Goal: Communication & Community: Answer question/provide support

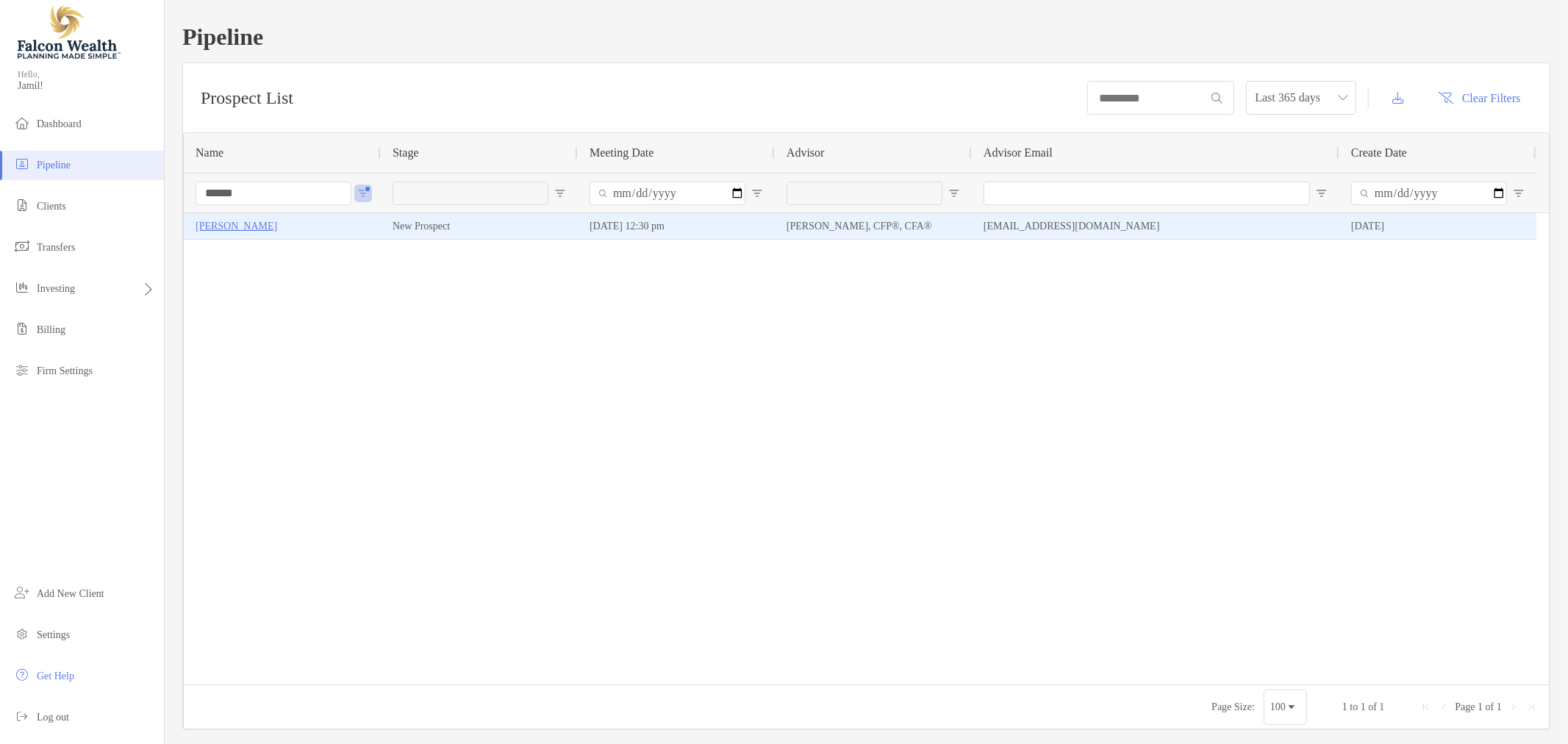
click at [217, 231] on p "[PERSON_NAME]" at bounding box center [236, 226] width 82 height 18
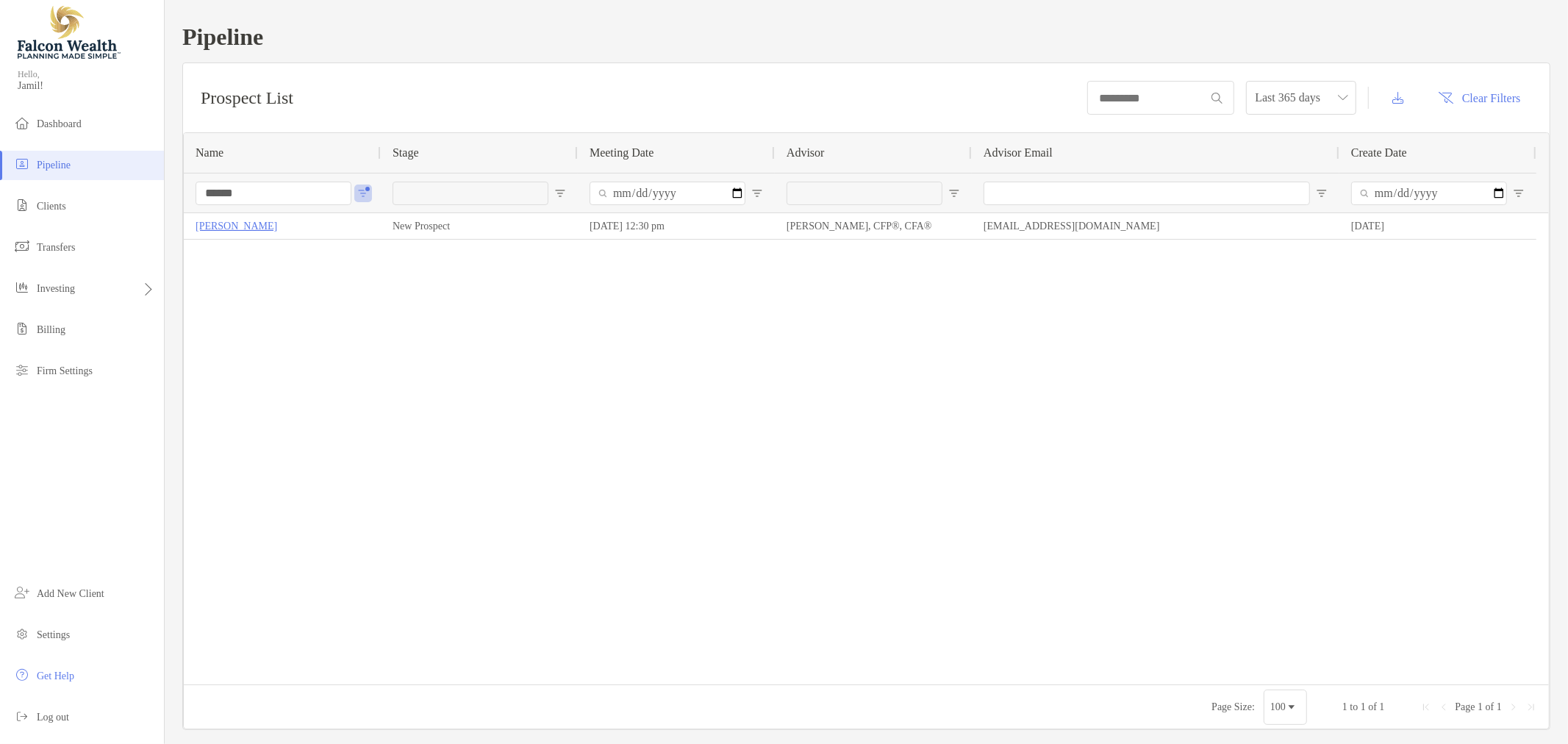
click at [265, 187] on input "******" at bounding box center [273, 194] width 156 height 23
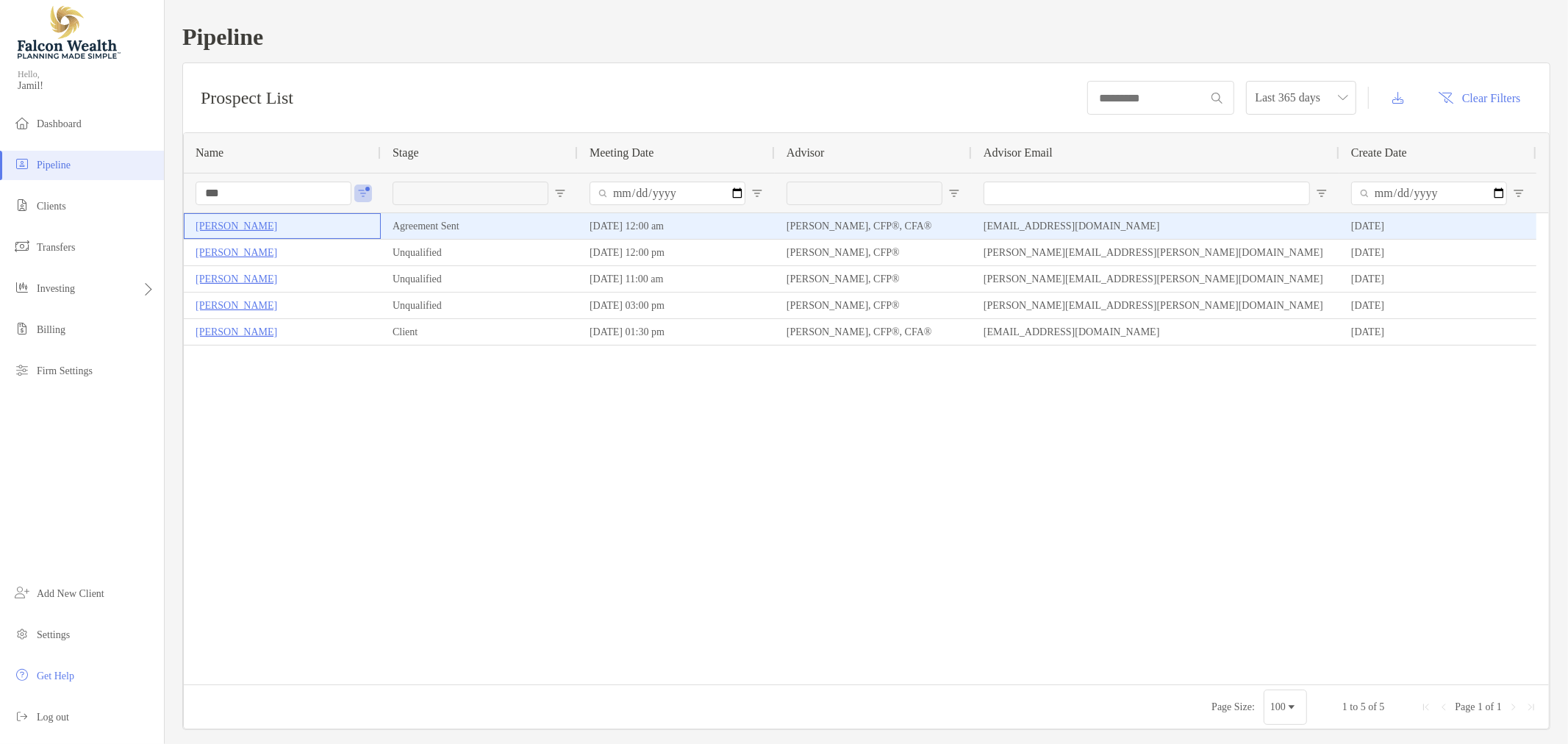
click at [253, 229] on p "[PERSON_NAME]" at bounding box center [236, 226] width 82 height 18
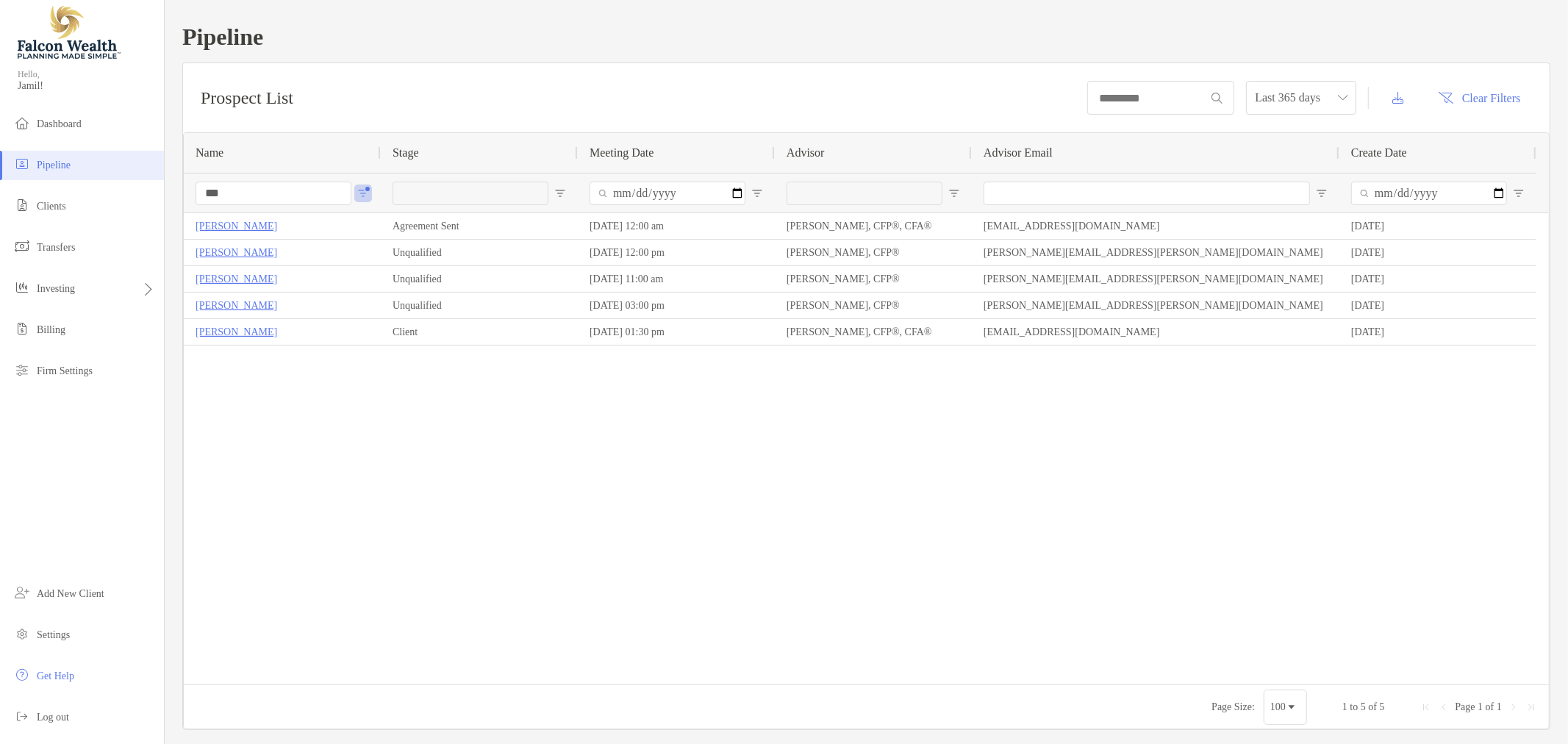
click at [241, 192] on input "***" at bounding box center [273, 194] width 156 height 23
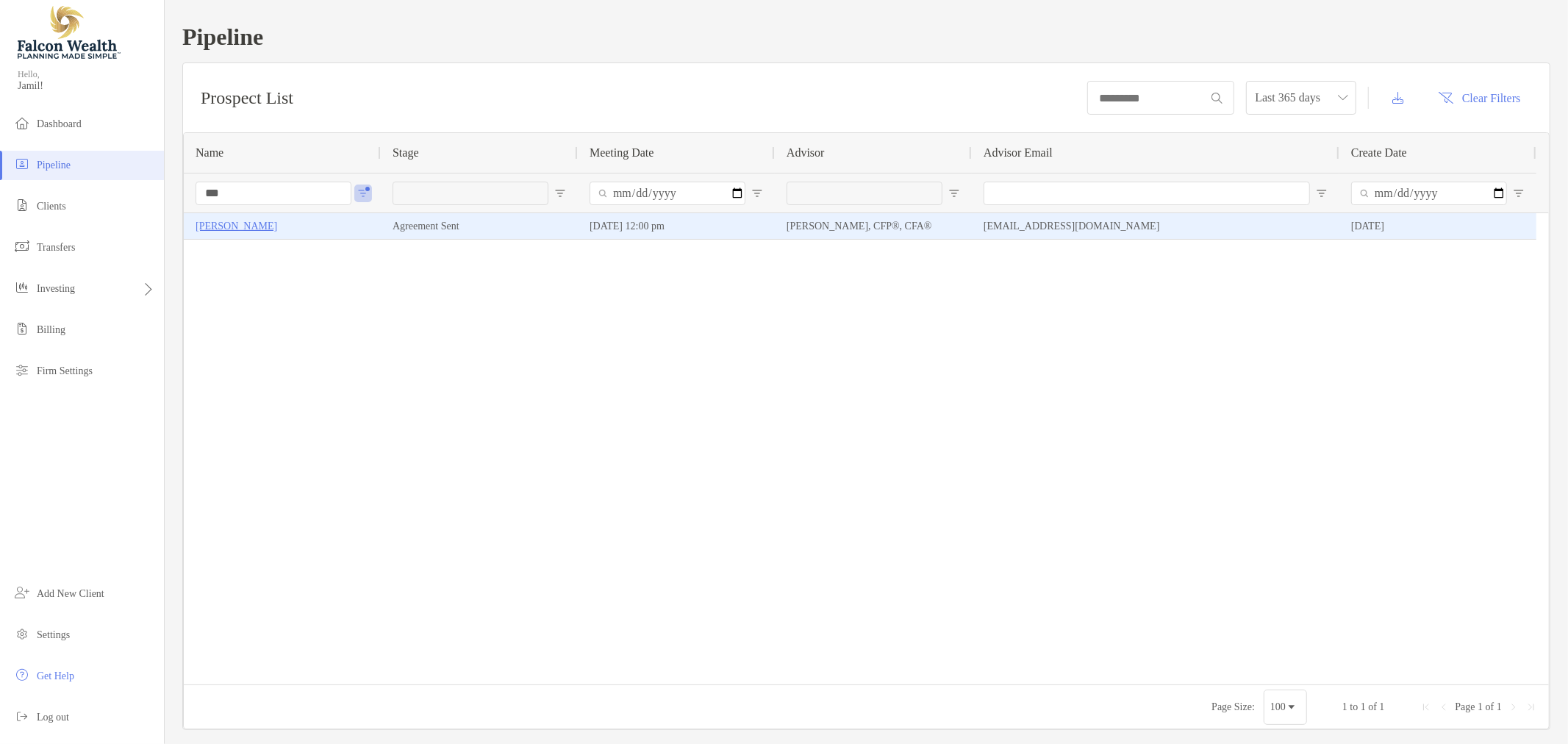
type input "***"
click at [239, 229] on p "[PERSON_NAME]" at bounding box center [236, 226] width 82 height 18
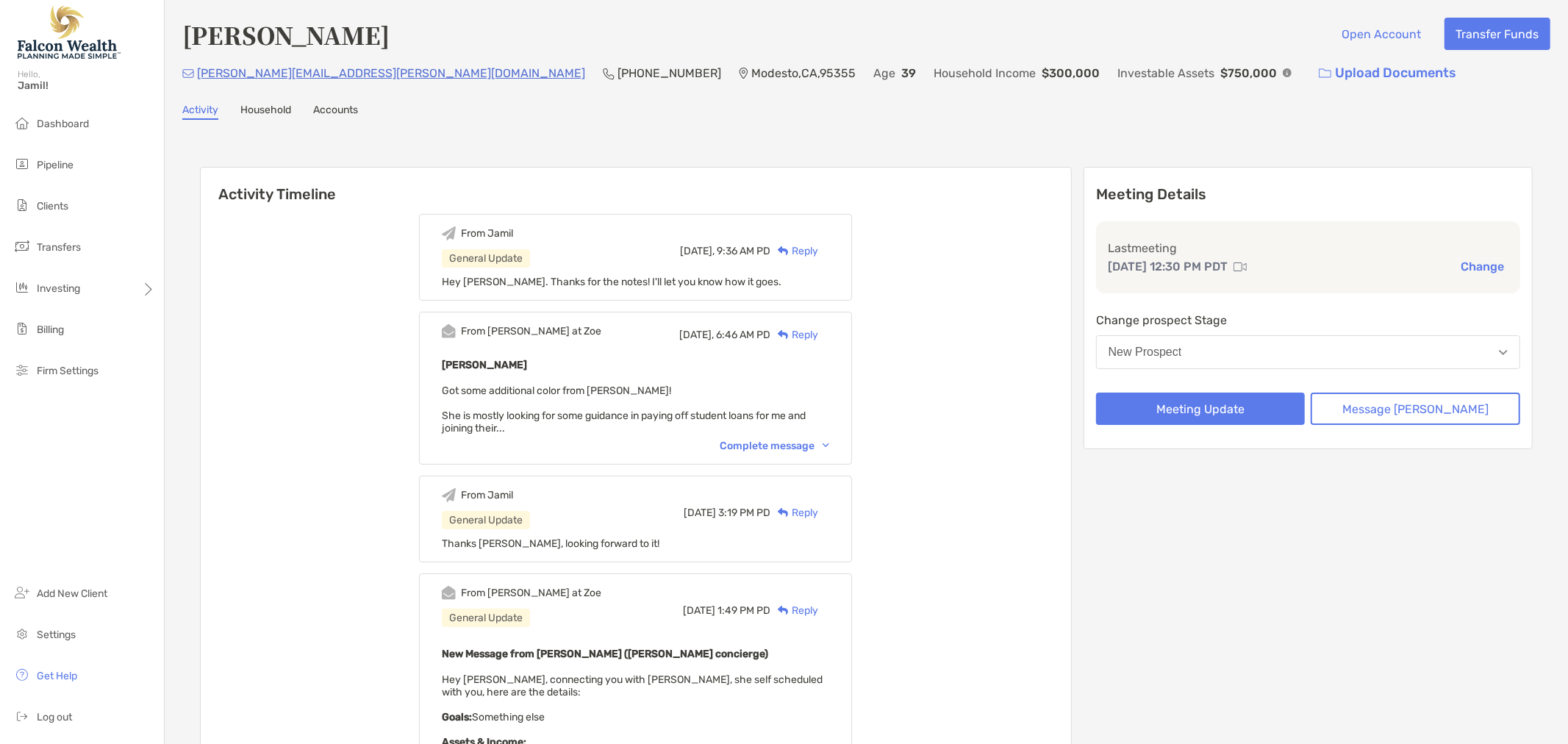
click at [1182, 350] on div "New Prospect" at bounding box center [1145, 352] width 74 height 14
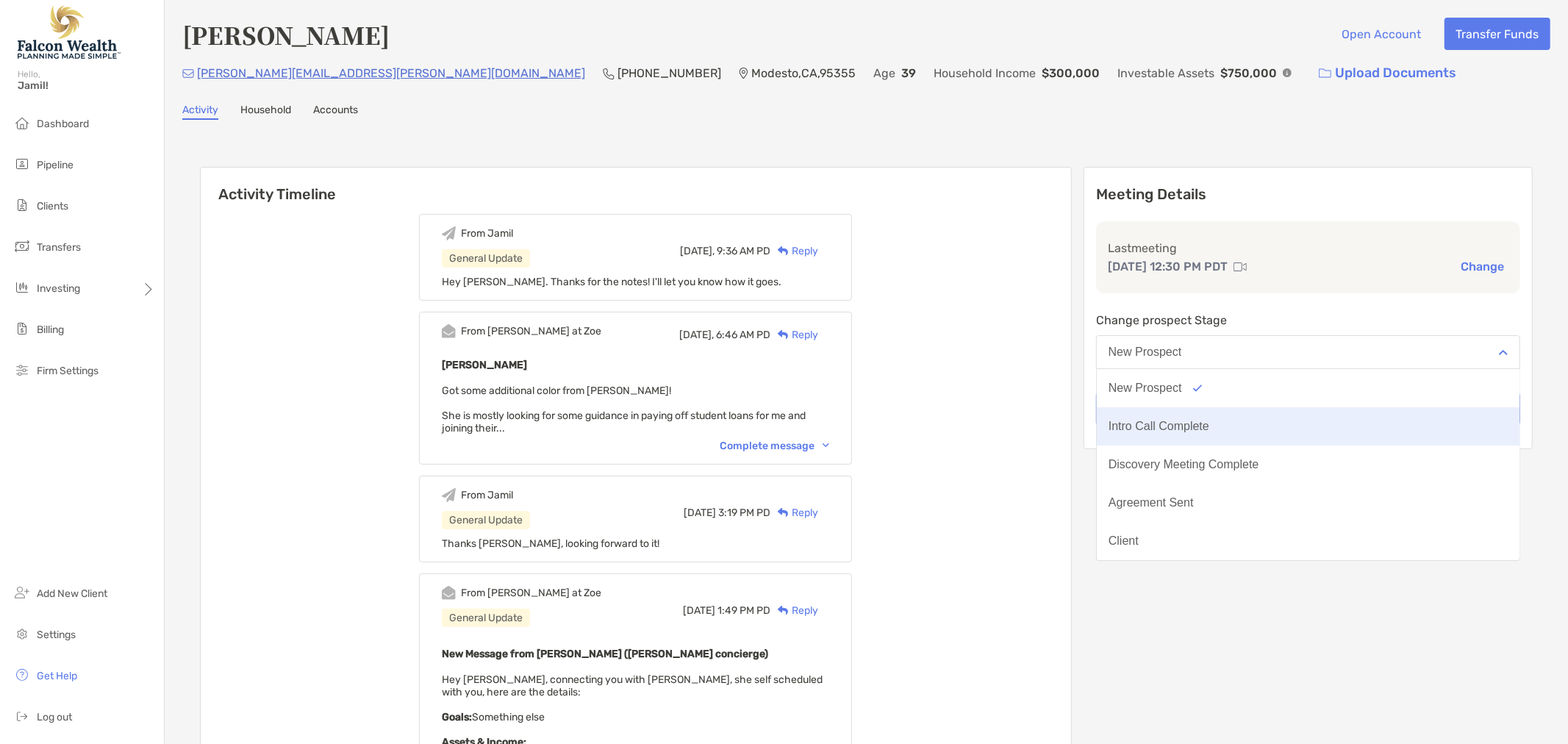
click at [1195, 416] on button "Intro Call Complete" at bounding box center [1307, 426] width 422 height 38
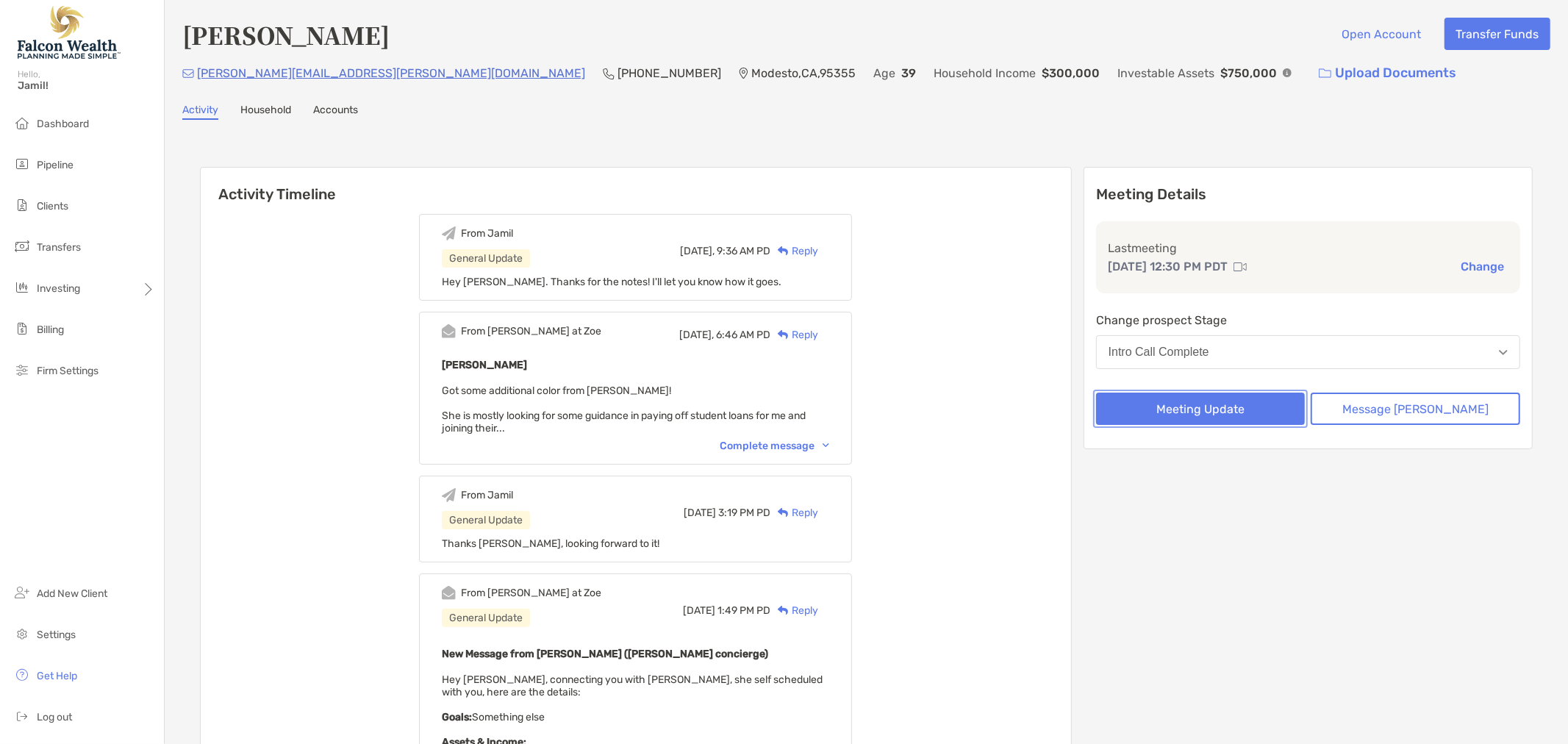
click at [1223, 402] on button "Meeting Update" at bounding box center [1200, 407] width 209 height 32
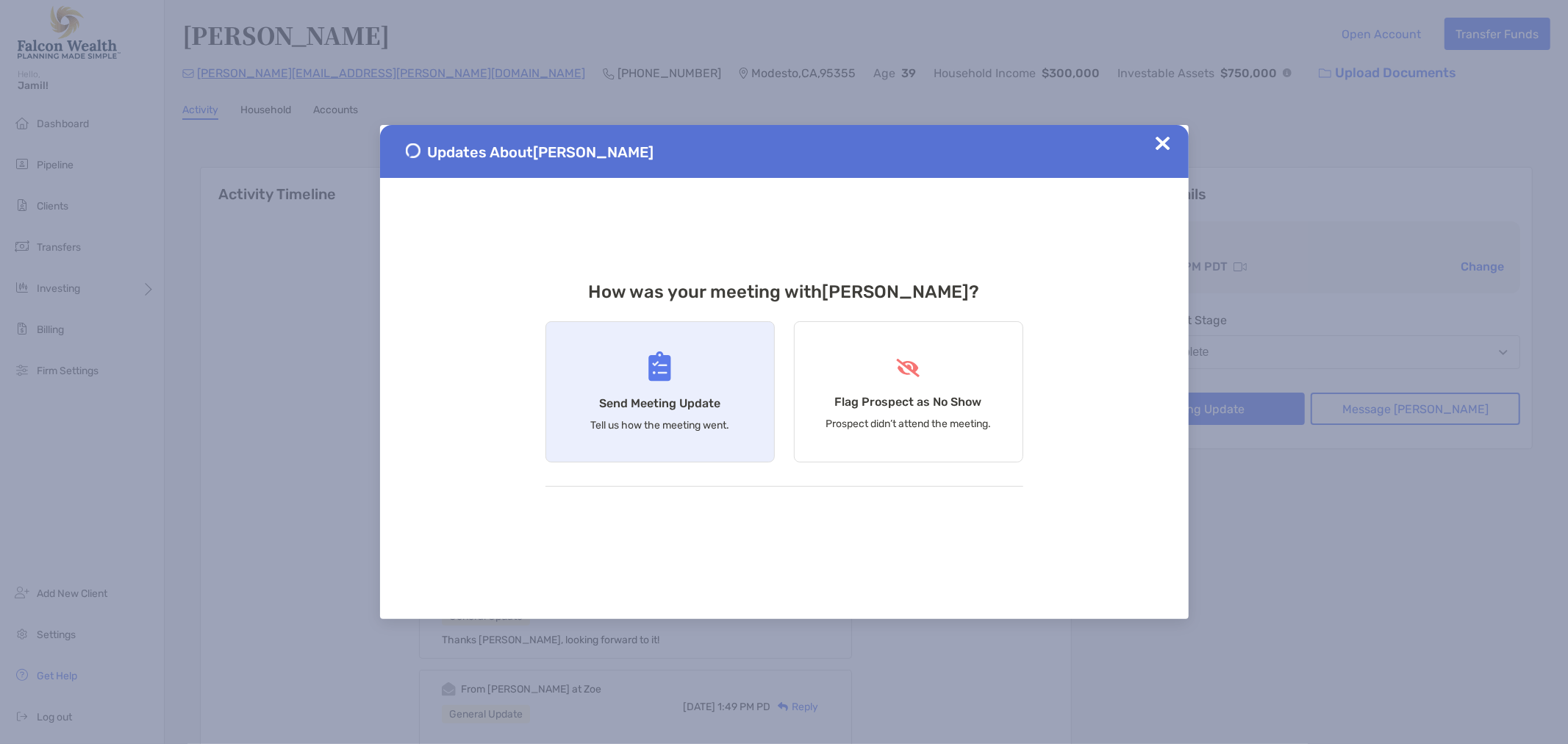
click at [654, 399] on h4 "Send Meeting Update" at bounding box center [659, 403] width 122 height 14
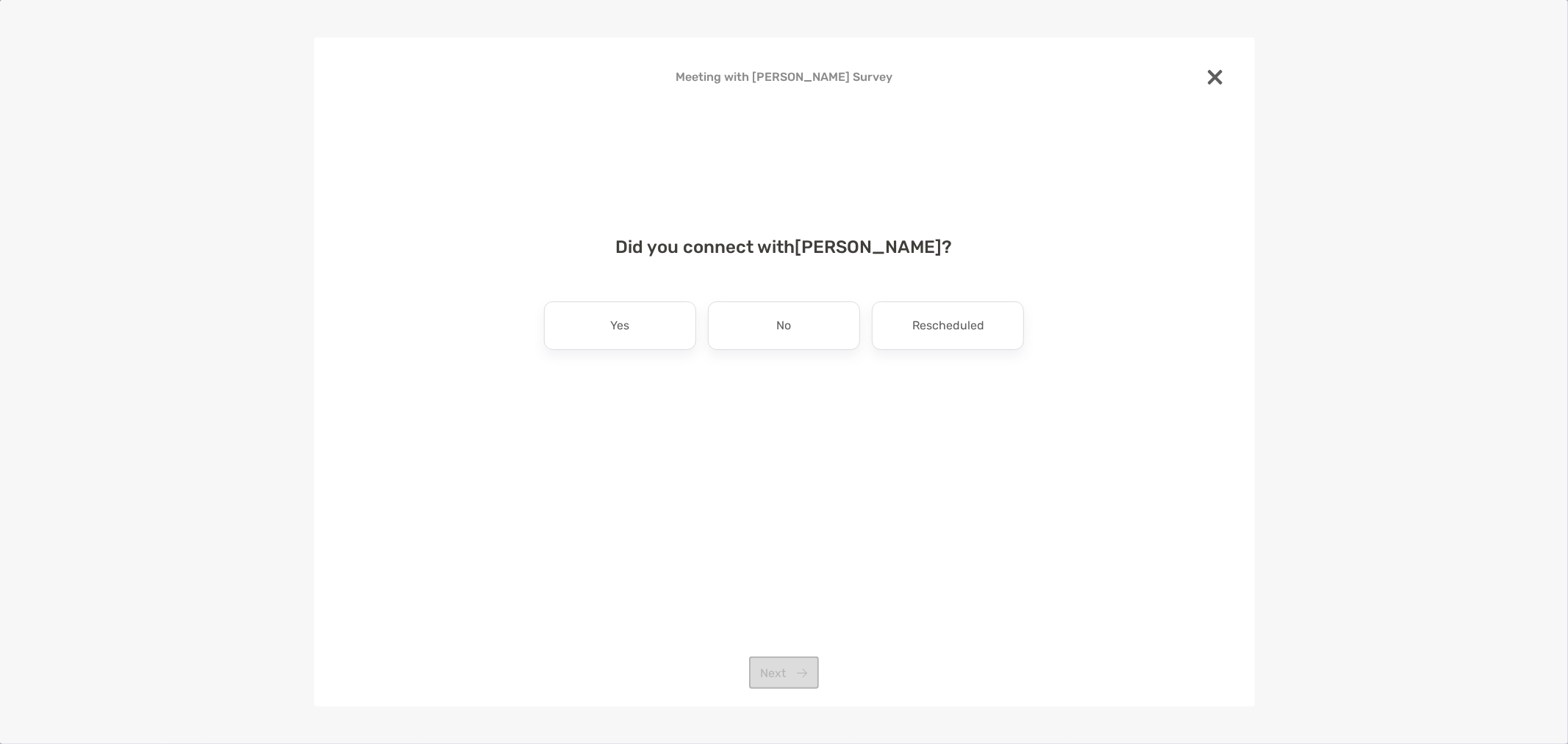
drag, startPoint x: 597, startPoint y: 305, endPoint x: 642, endPoint y: 366, distance: 75.8
click at [601, 311] on div "Yes" at bounding box center [620, 326] width 152 height 49
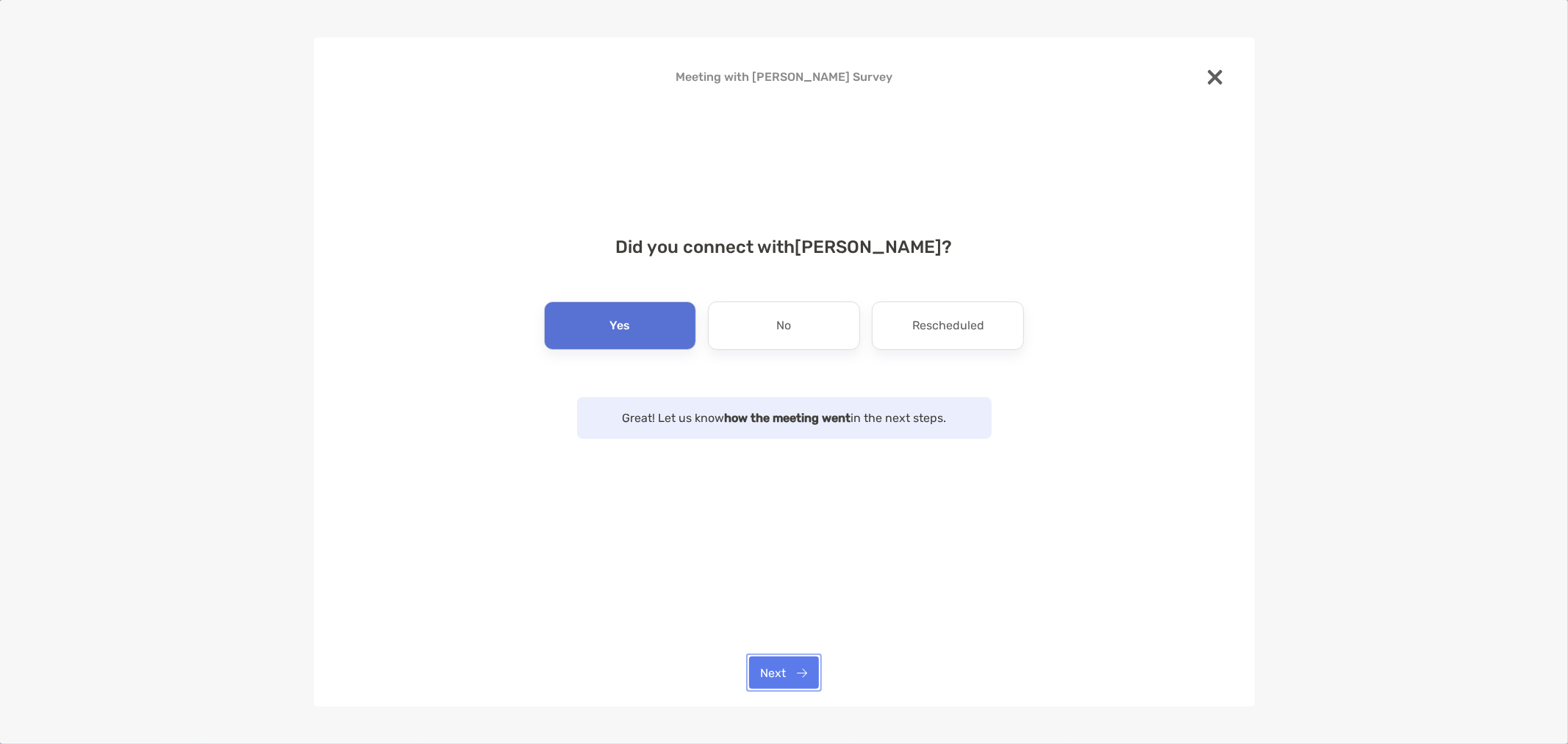
click at [770, 661] on button "Next" at bounding box center [784, 672] width 70 height 32
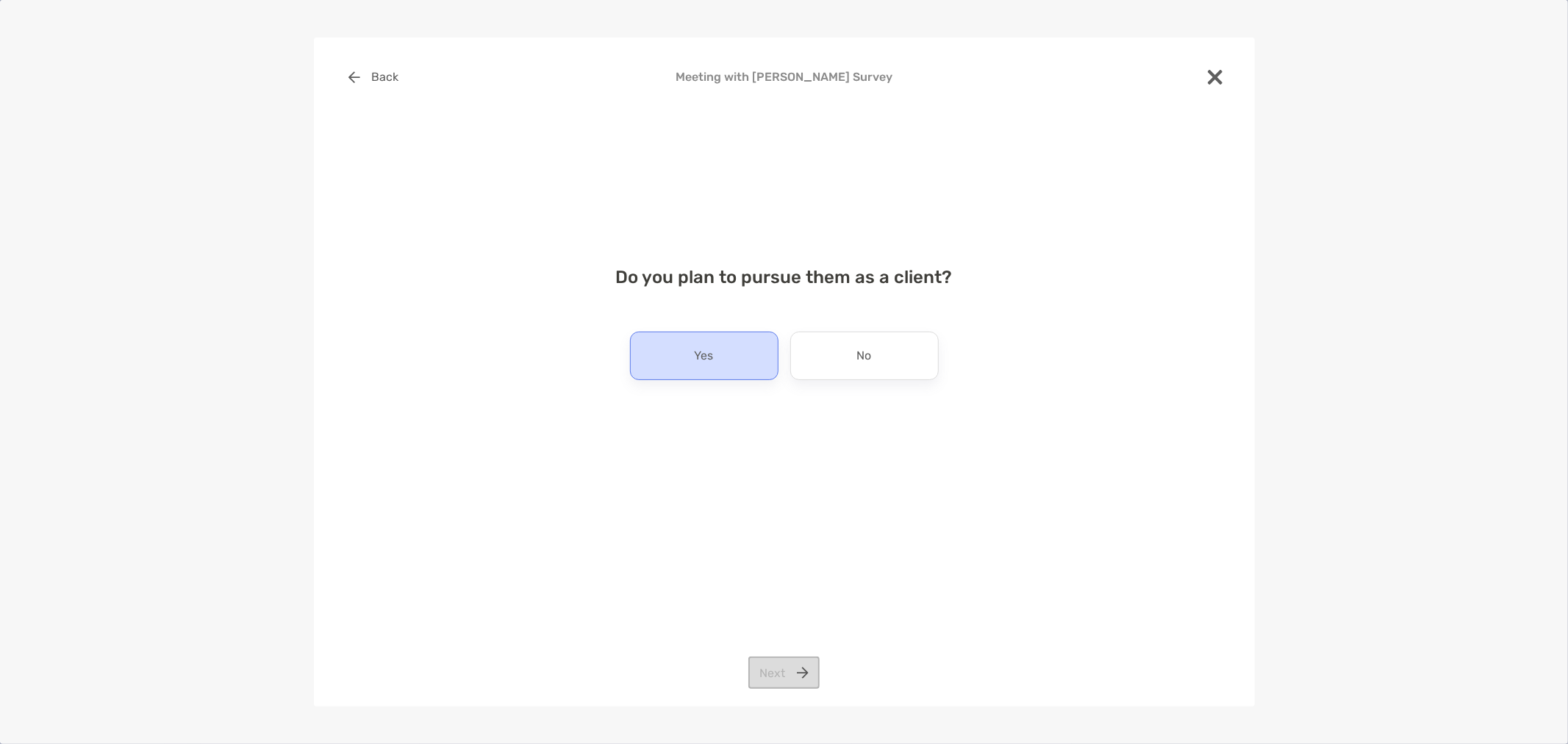
click at [703, 377] on div "Yes" at bounding box center [704, 356] width 149 height 49
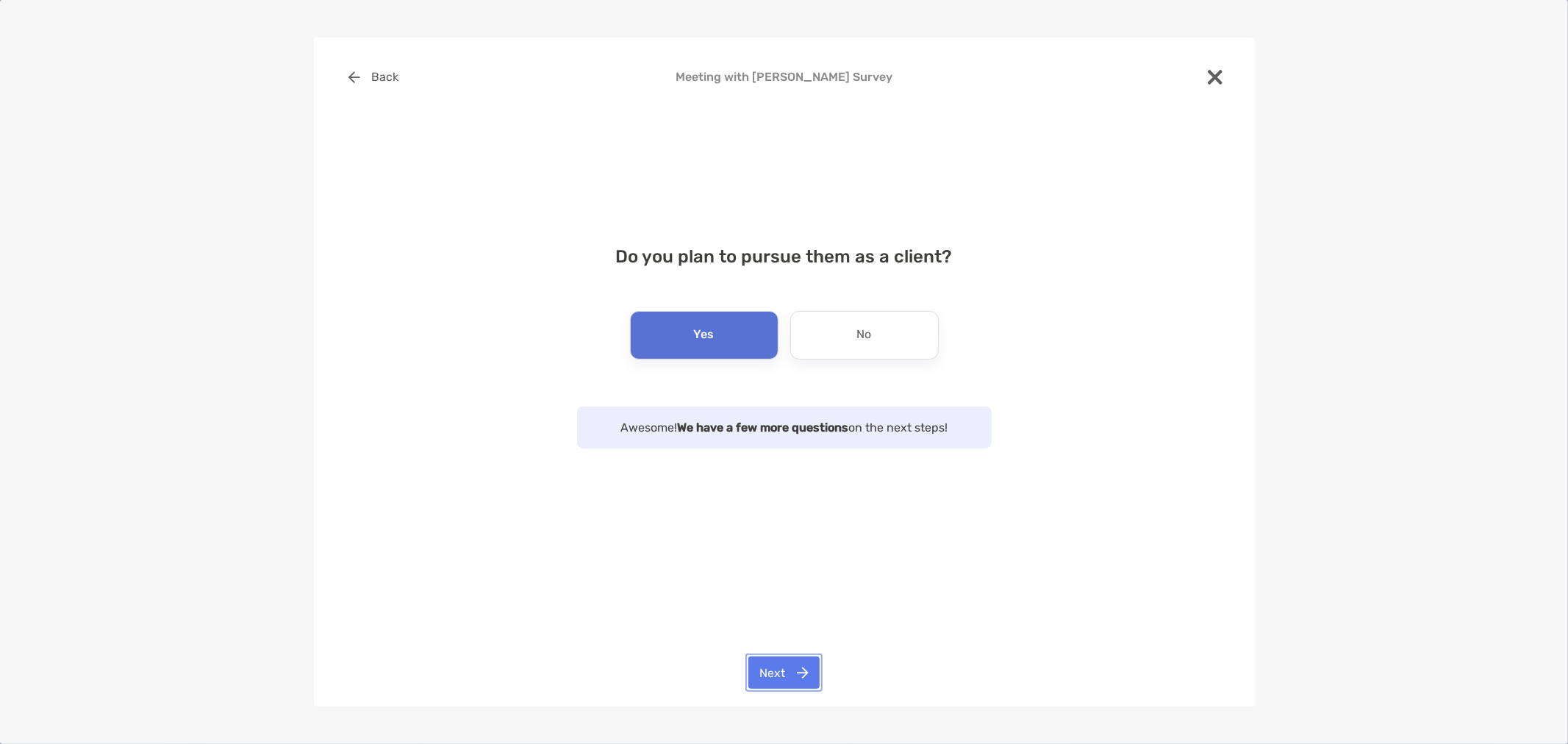
click at [789, 664] on button "Next" at bounding box center [783, 672] width 71 height 32
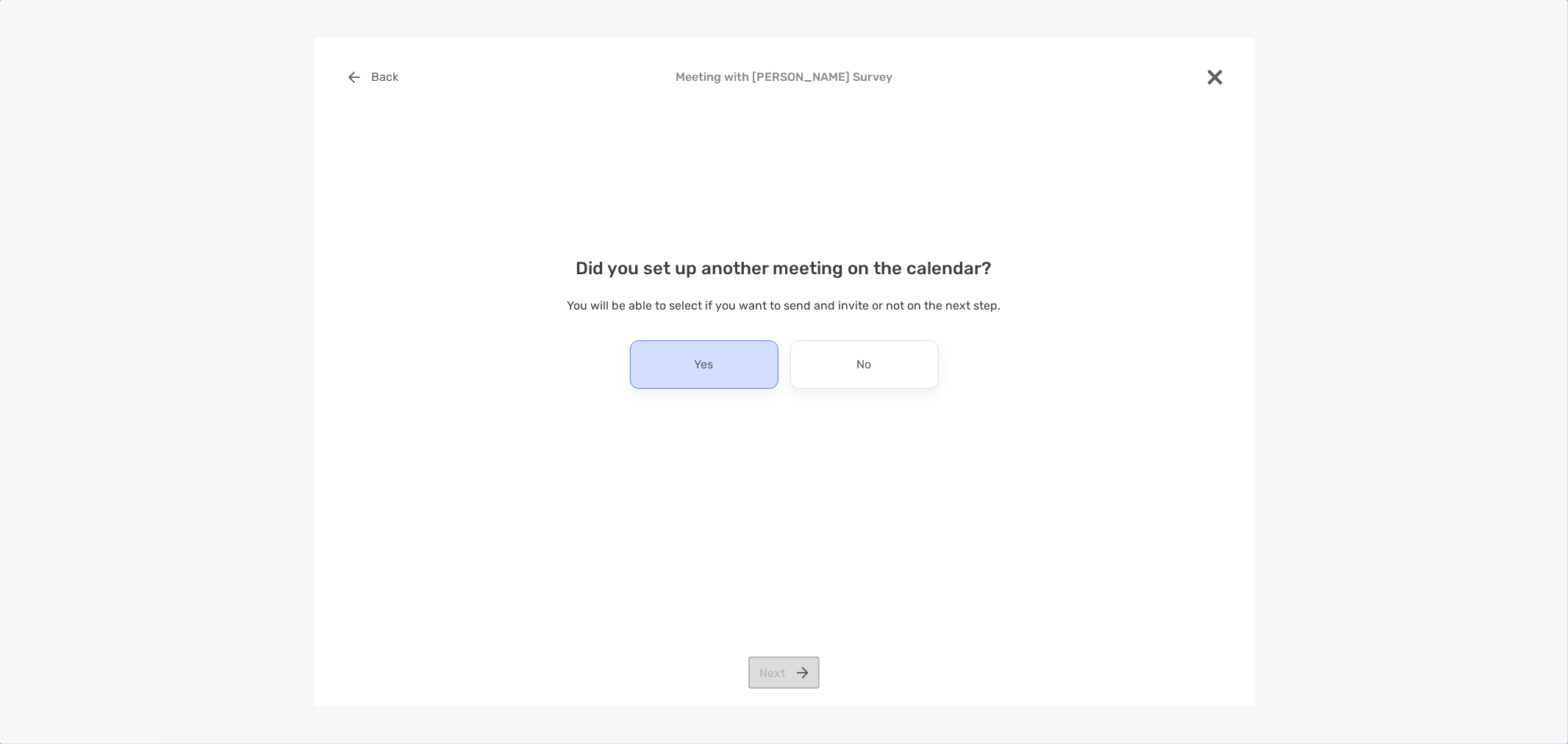
click at [724, 371] on div "Yes" at bounding box center [704, 365] width 149 height 49
click at [788, 675] on button "Next" at bounding box center [783, 672] width 71 height 32
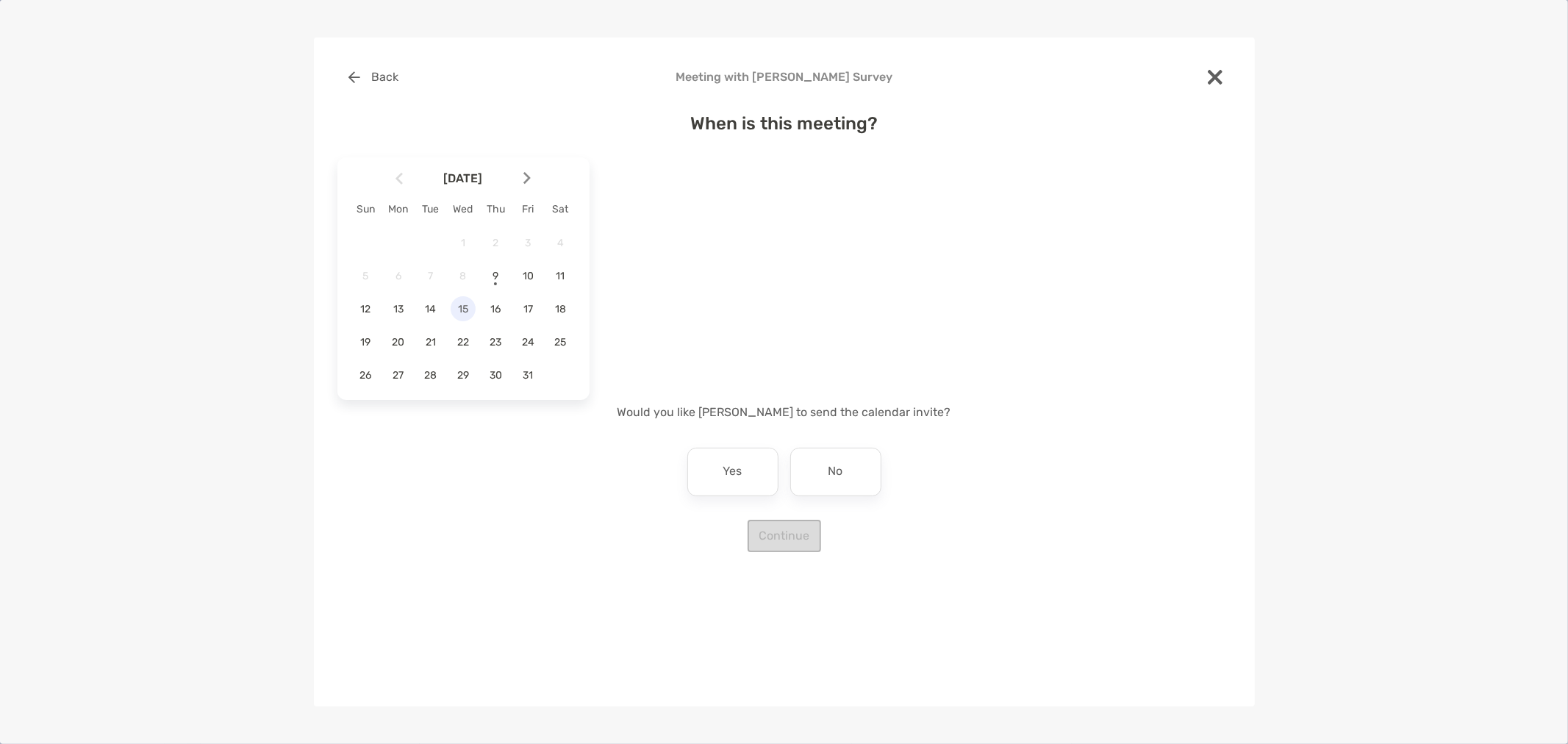
click at [457, 312] on span "15" at bounding box center [463, 308] width 25 height 13
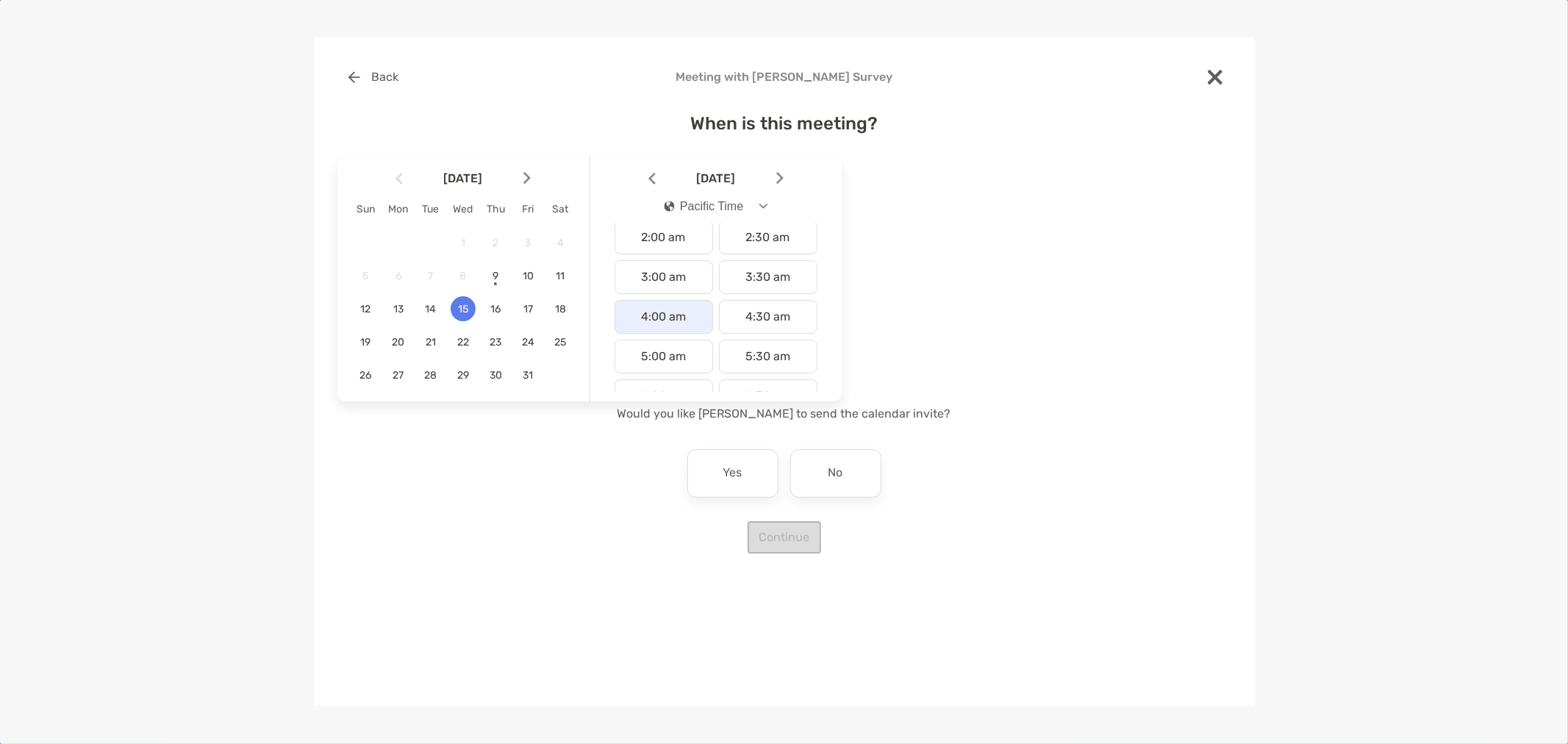
scroll to position [245, 0]
click at [654, 354] on div "9:00 am" at bounding box center [663, 352] width 98 height 34
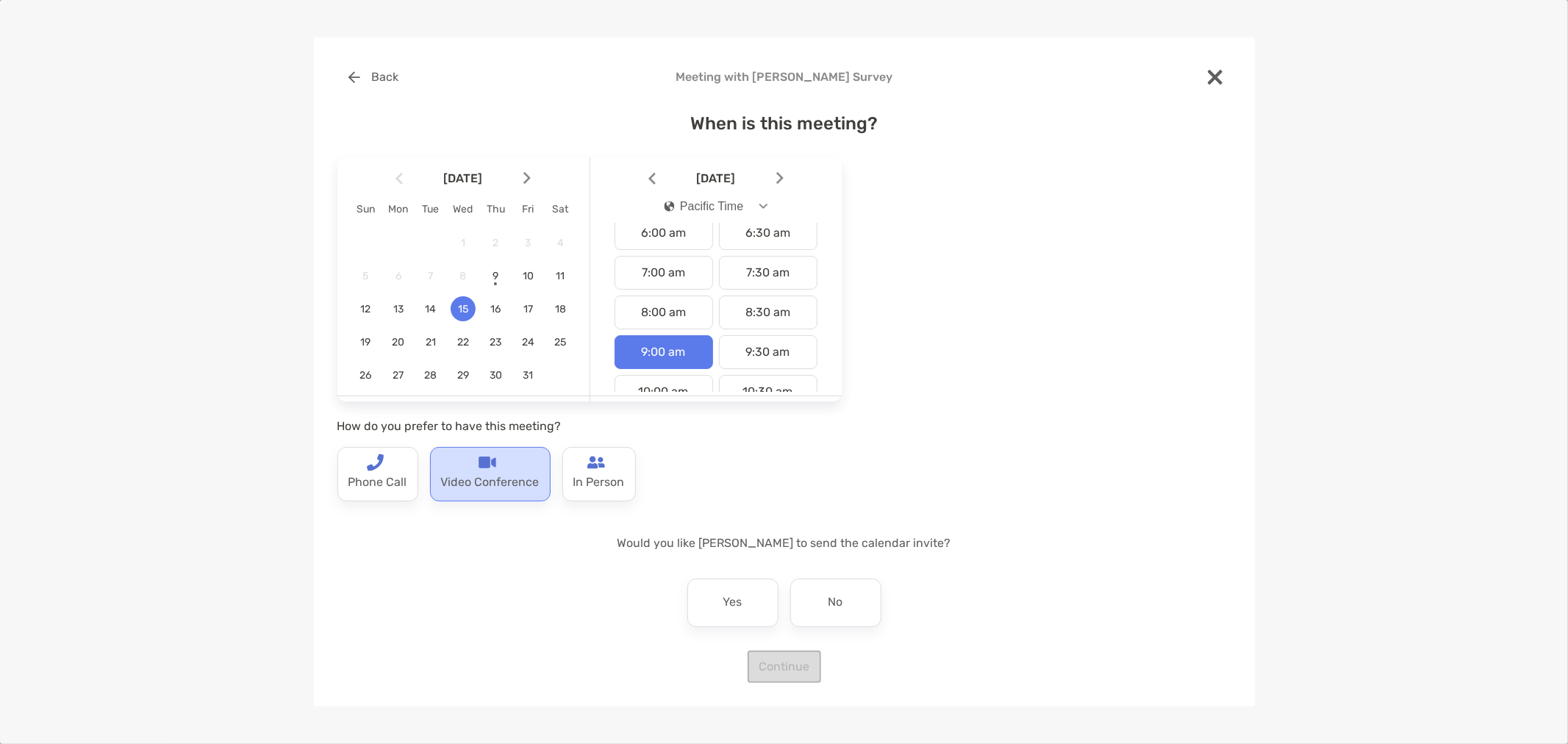
click at [488, 482] on p "Video Conference" at bounding box center [489, 482] width 98 height 23
click at [839, 581] on div "No" at bounding box center [836, 603] width 91 height 49
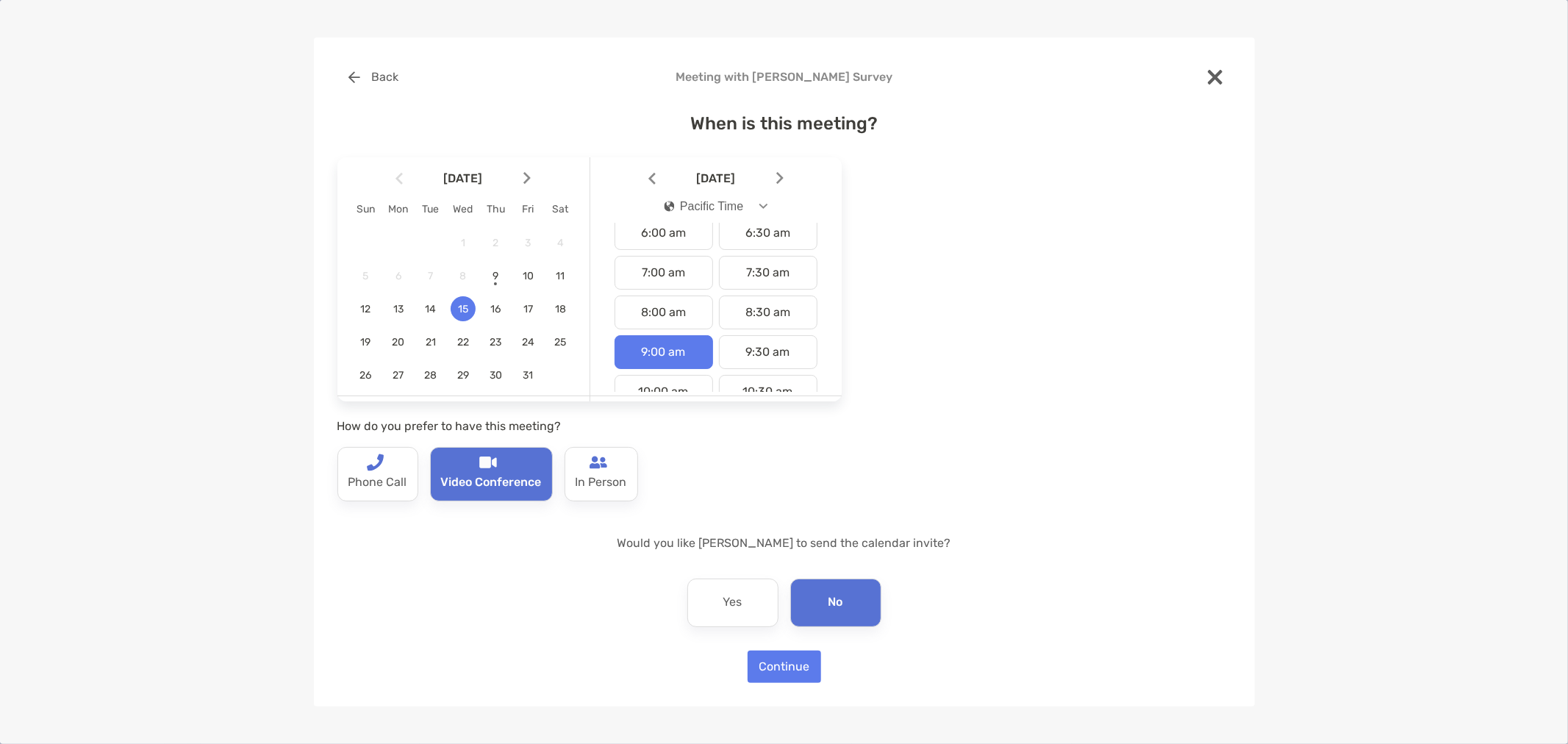
click at [788, 684] on div "Back Meeting with Anna Fuller Survey When is this meeting? October 2025 Sun Mon…" at bounding box center [784, 372] width 941 height 669
click at [785, 672] on button "Continue" at bounding box center [784, 666] width 74 height 32
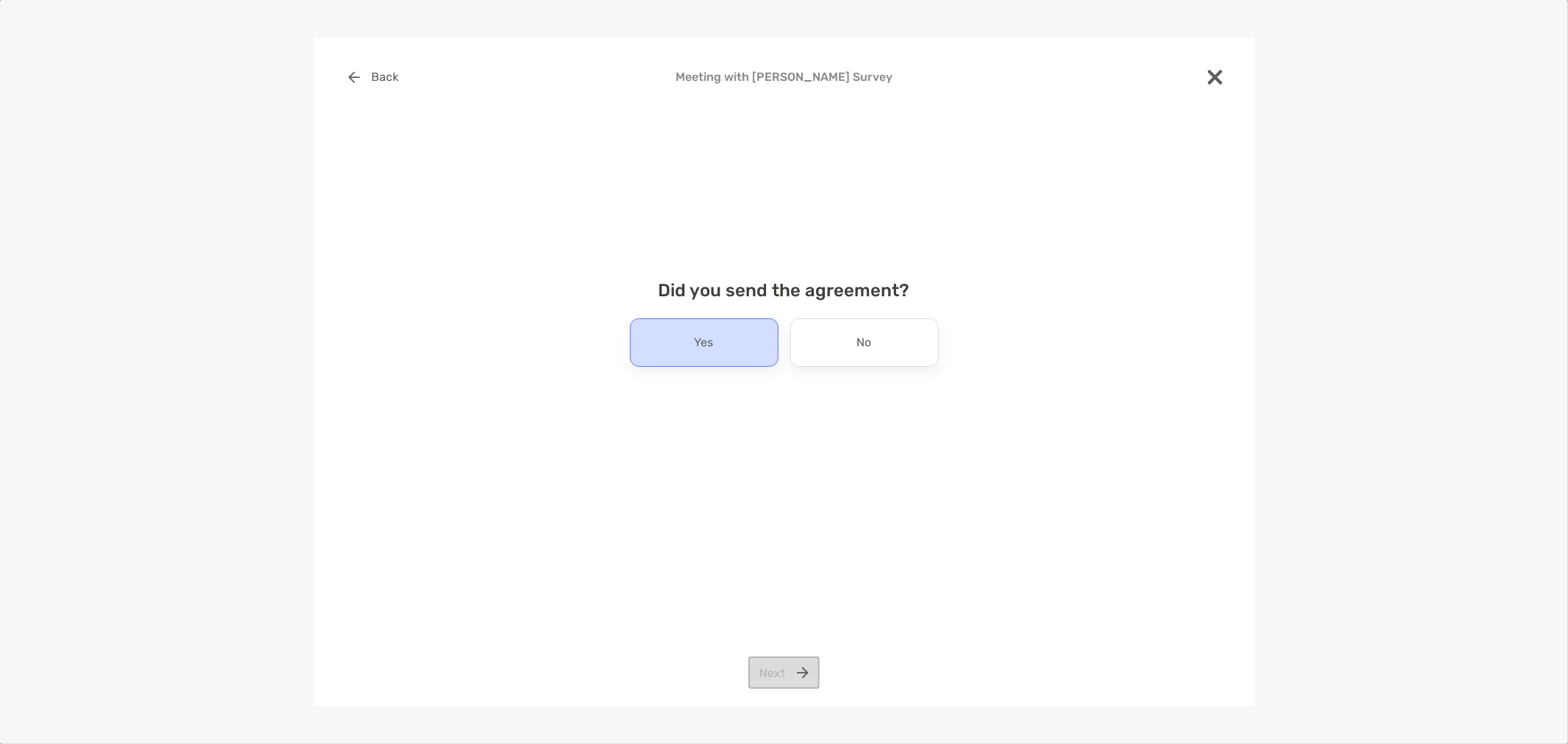
click at [711, 349] on p "Yes" at bounding box center [704, 342] width 19 height 23
click at [791, 684] on button "Next" at bounding box center [783, 672] width 71 height 32
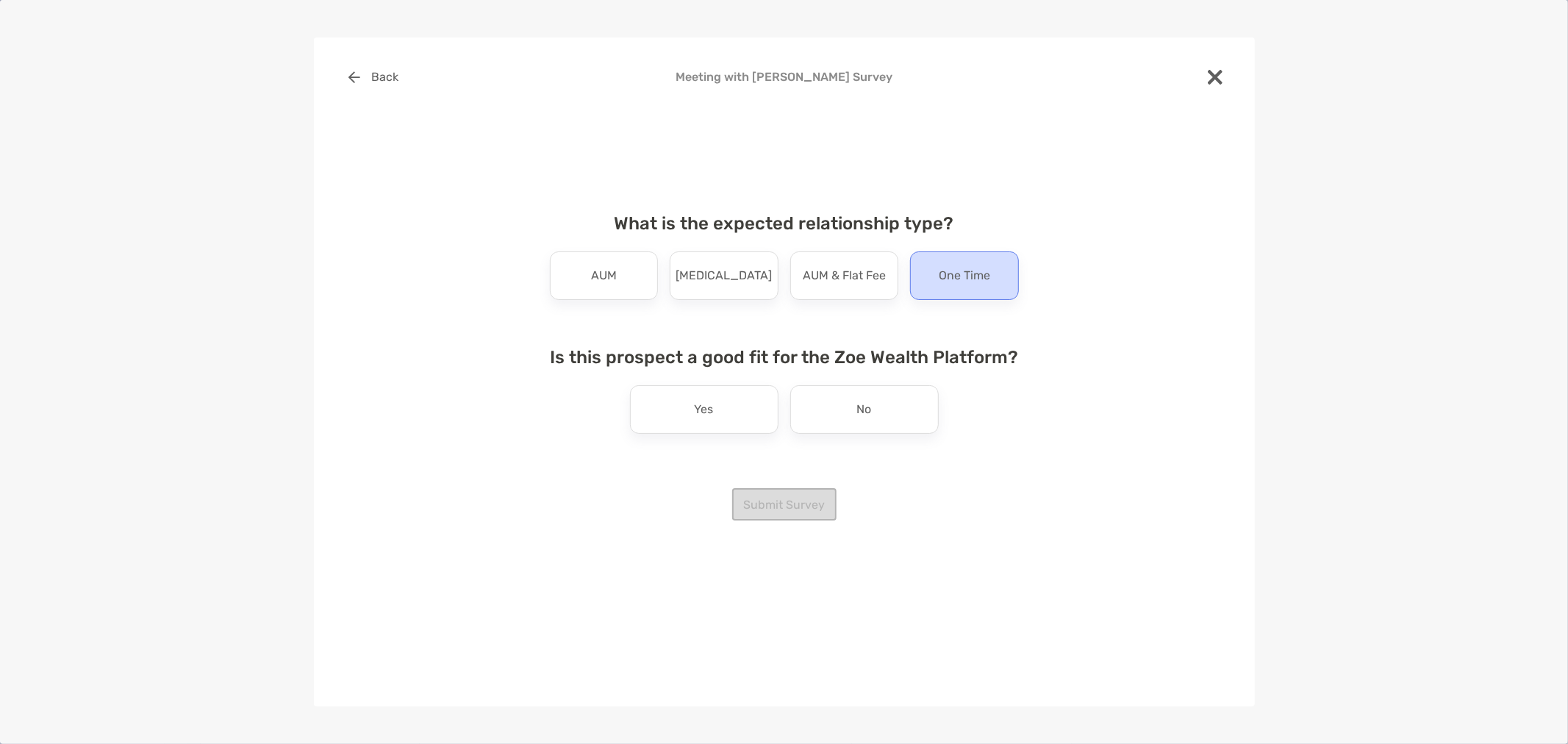
click at [934, 269] on div "One Time" at bounding box center [964, 275] width 109 height 49
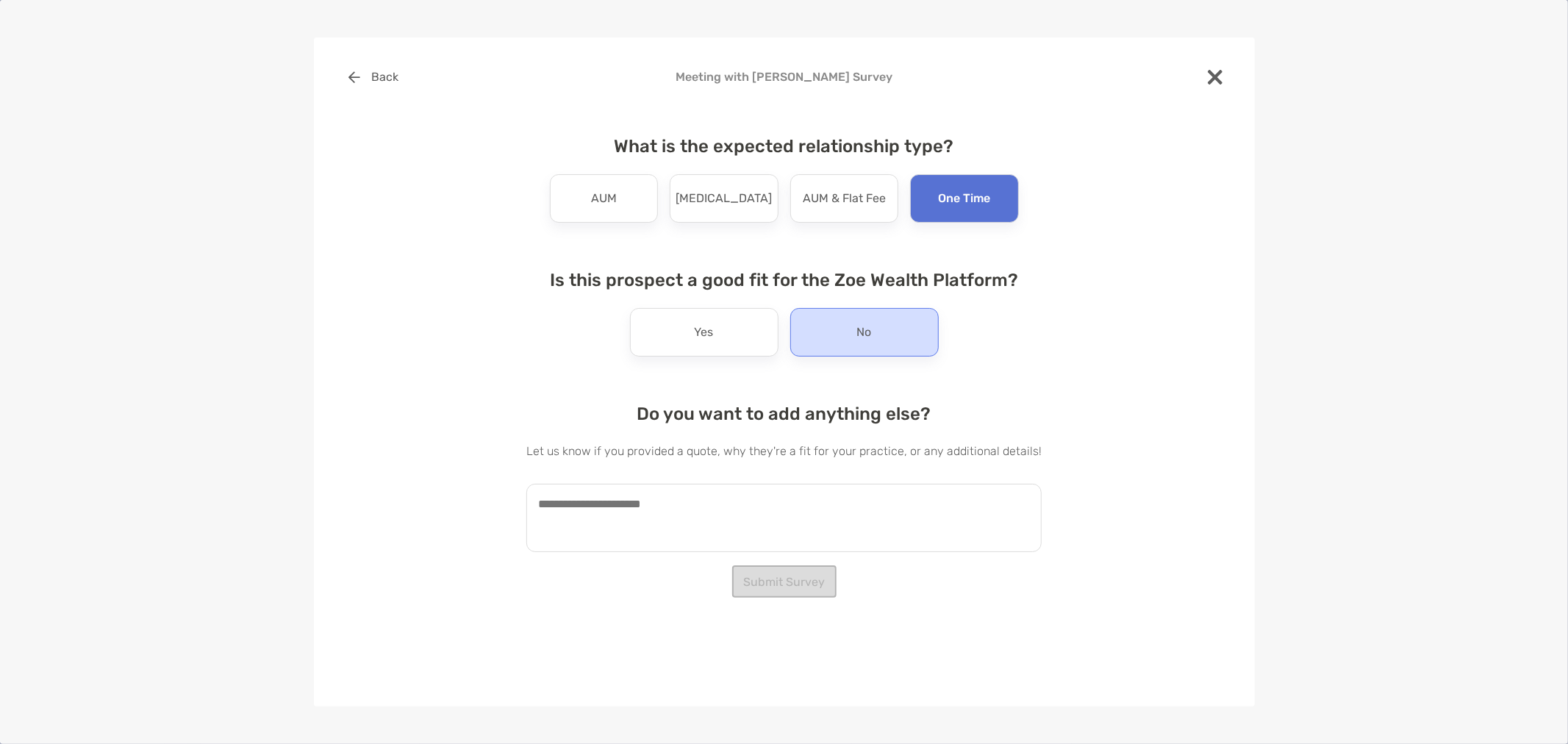
click at [829, 342] on div "No" at bounding box center [864, 333] width 149 height 49
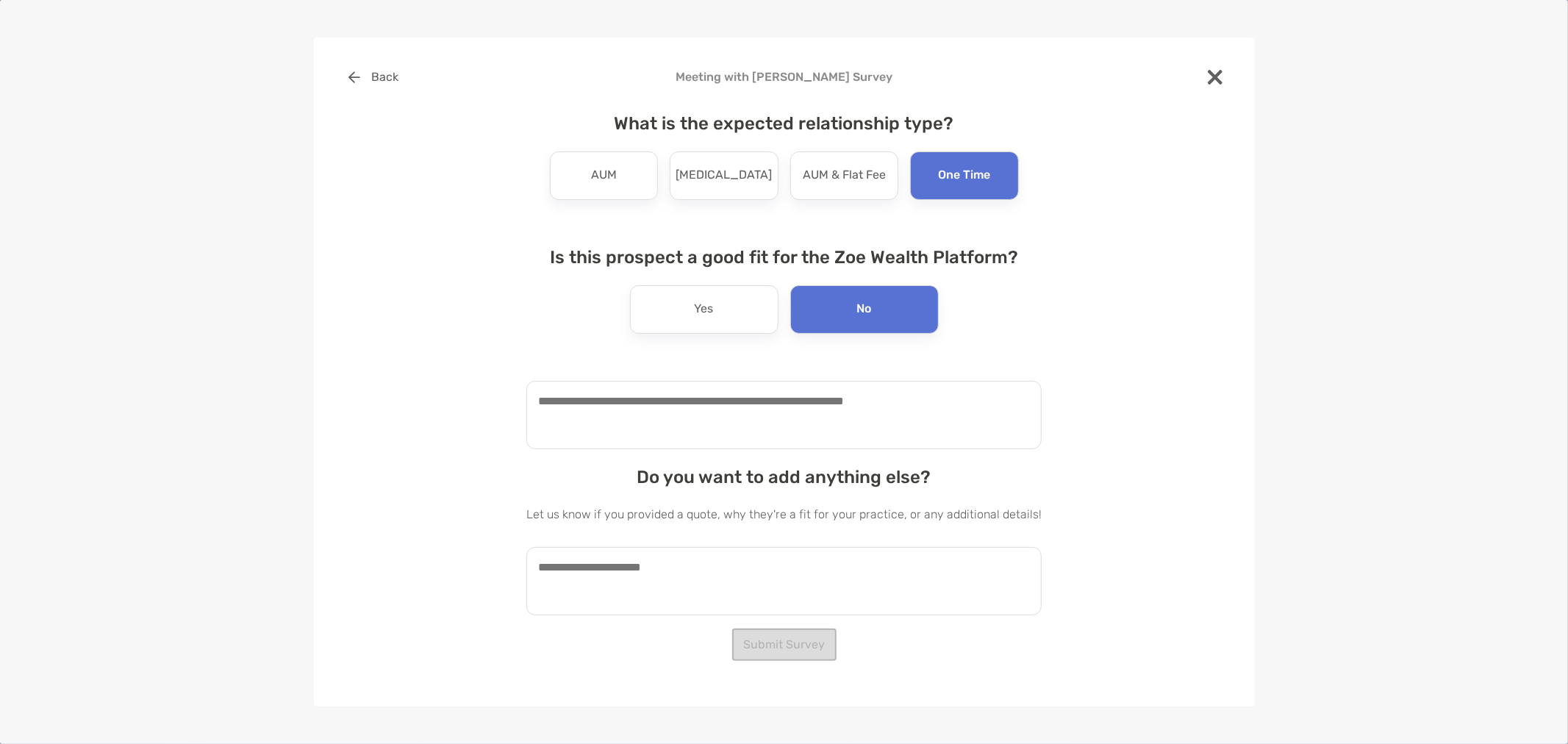
click at [713, 403] on textarea at bounding box center [784, 414] width 516 height 68
type textarea "**********"
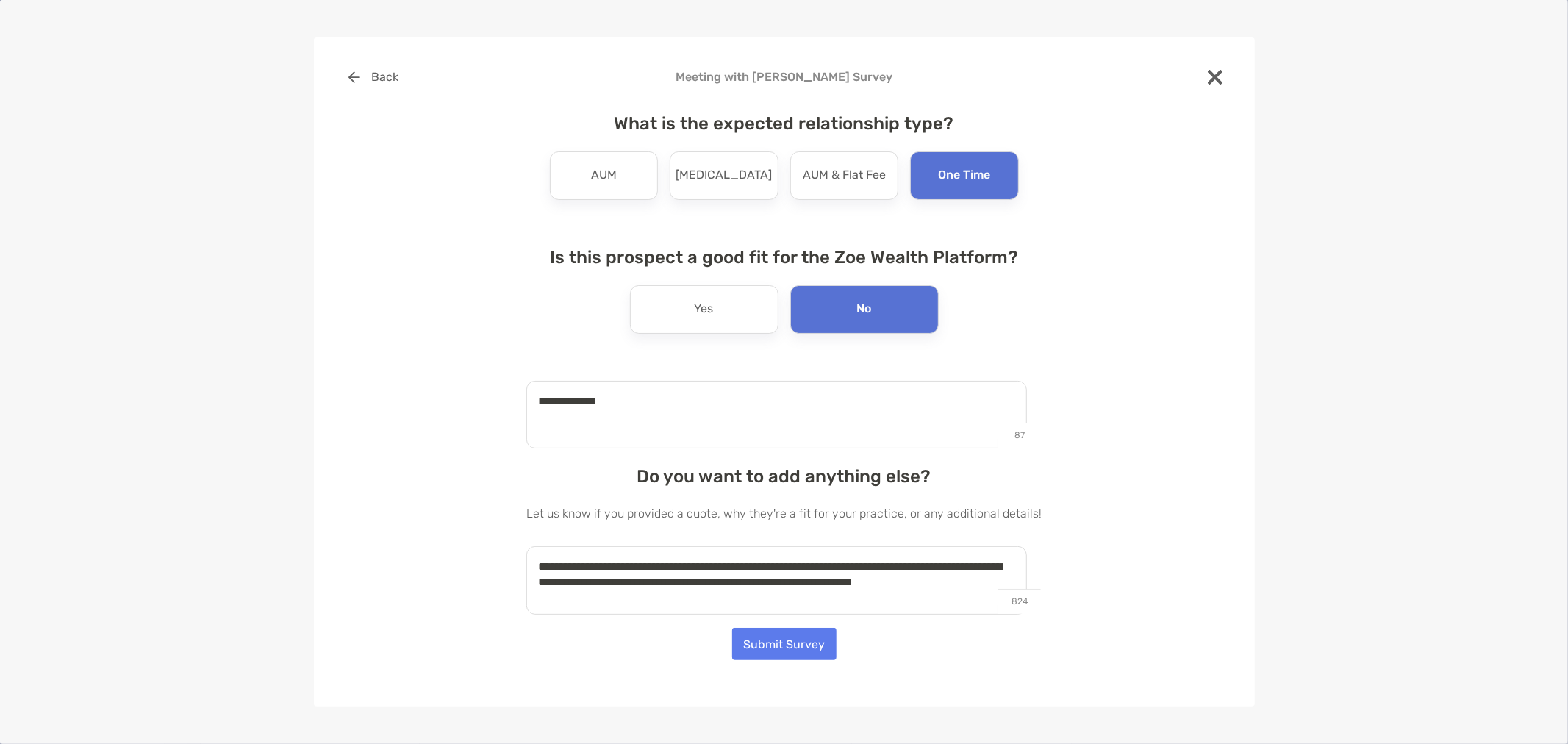
type textarea "**********"
click at [786, 650] on button "Submit Survey" at bounding box center [784, 643] width 104 height 32
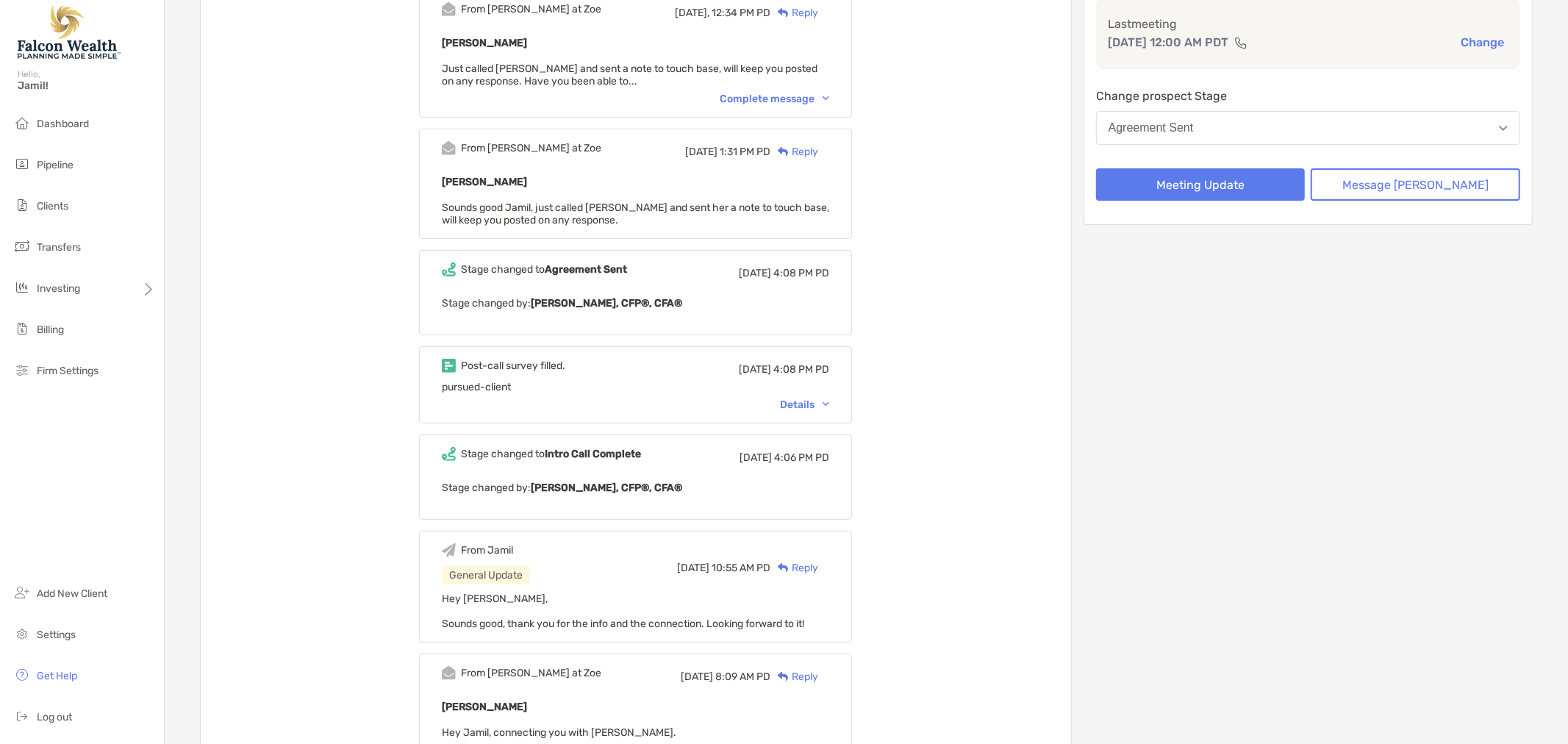
scroll to position [245, 0]
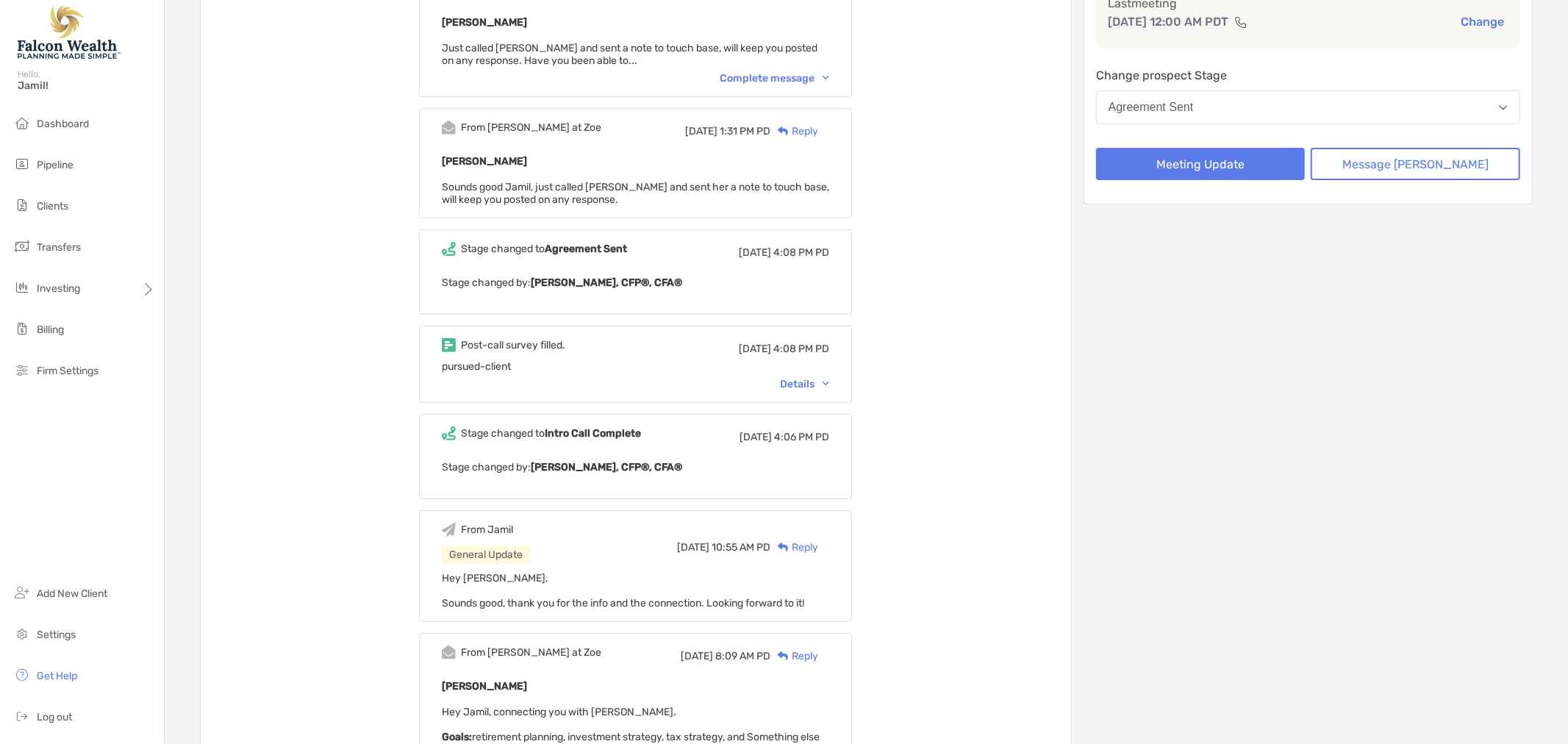
click at [829, 377] on div "Details" at bounding box center [804, 383] width 50 height 13
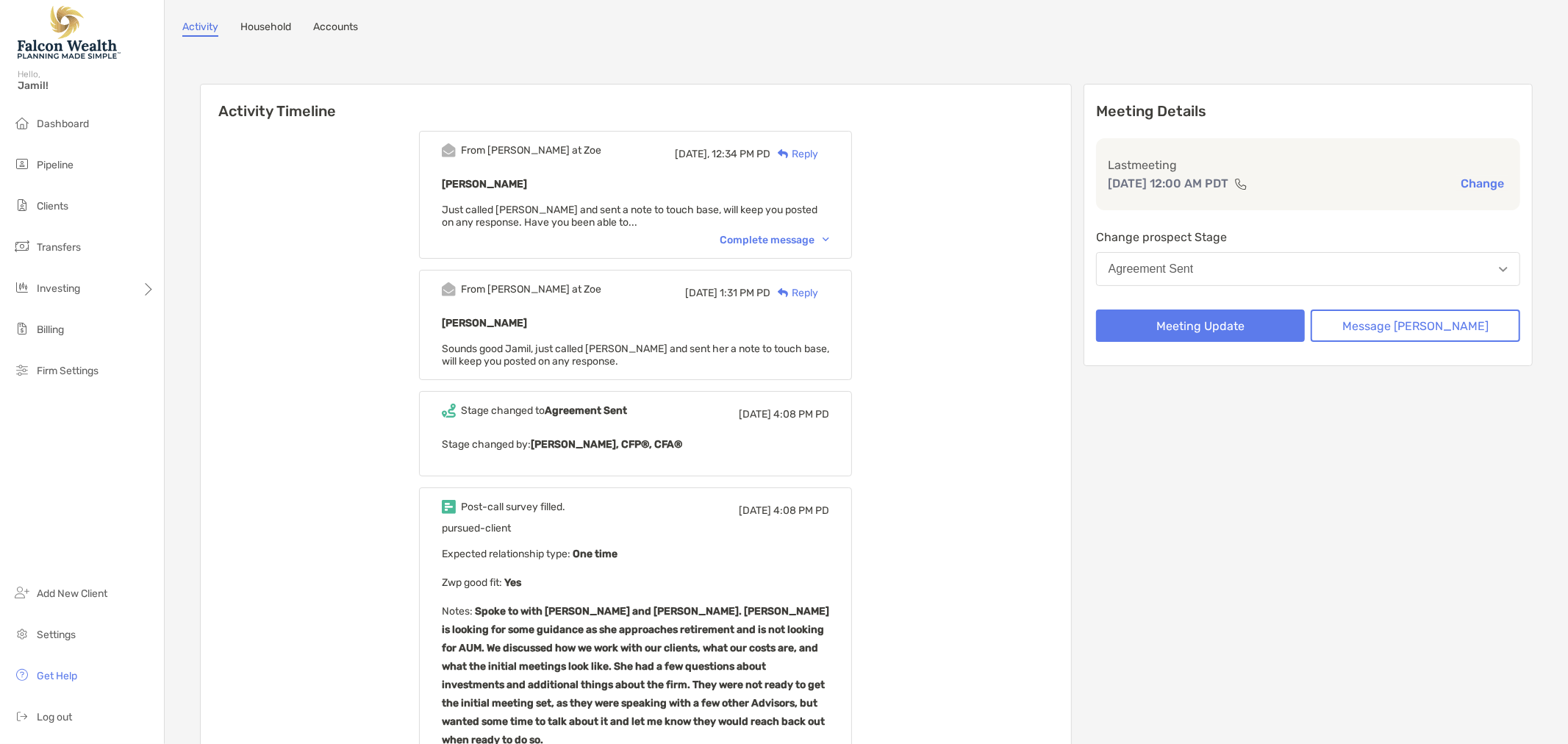
scroll to position [0, 0]
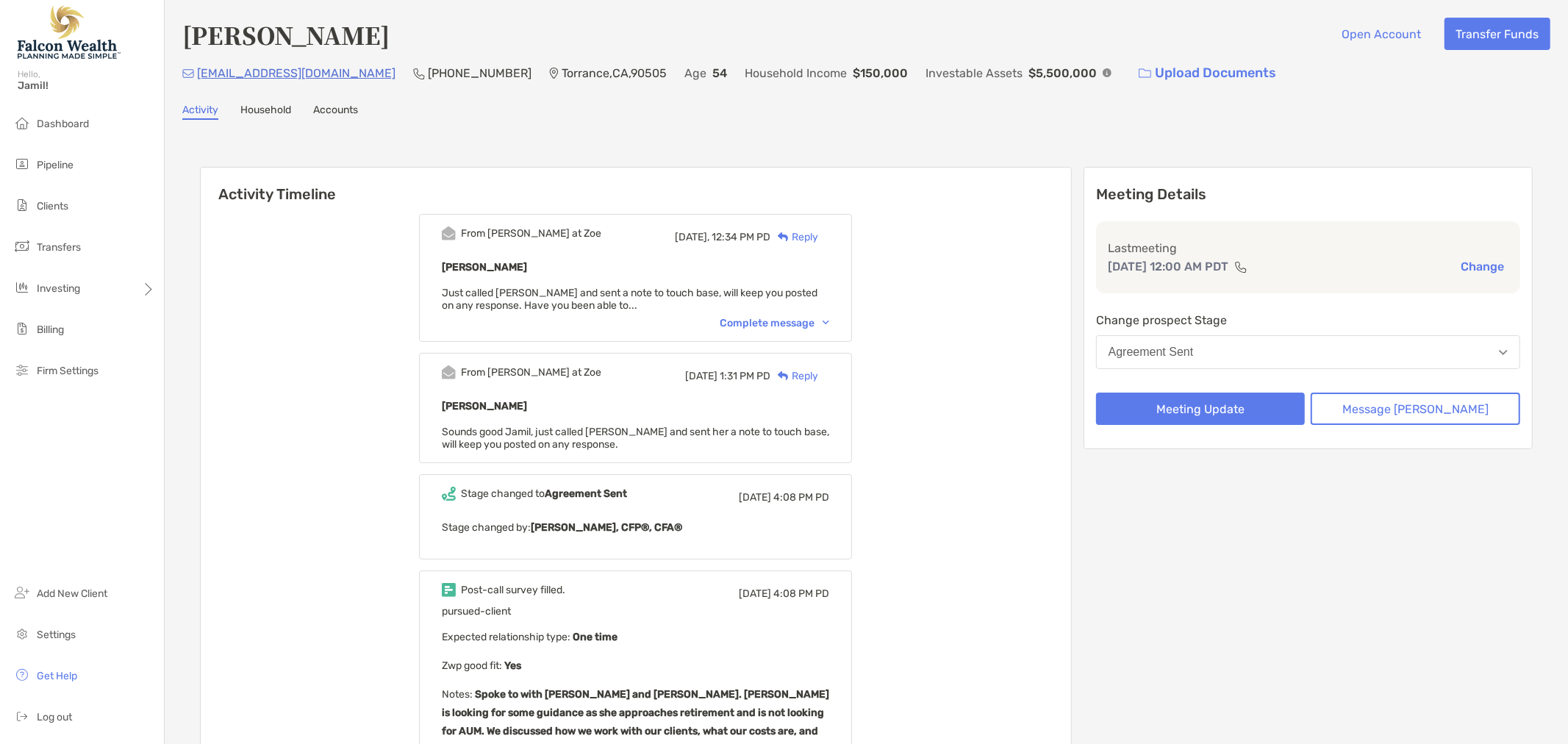
click at [818, 235] on div "Reply" at bounding box center [794, 237] width 48 height 16
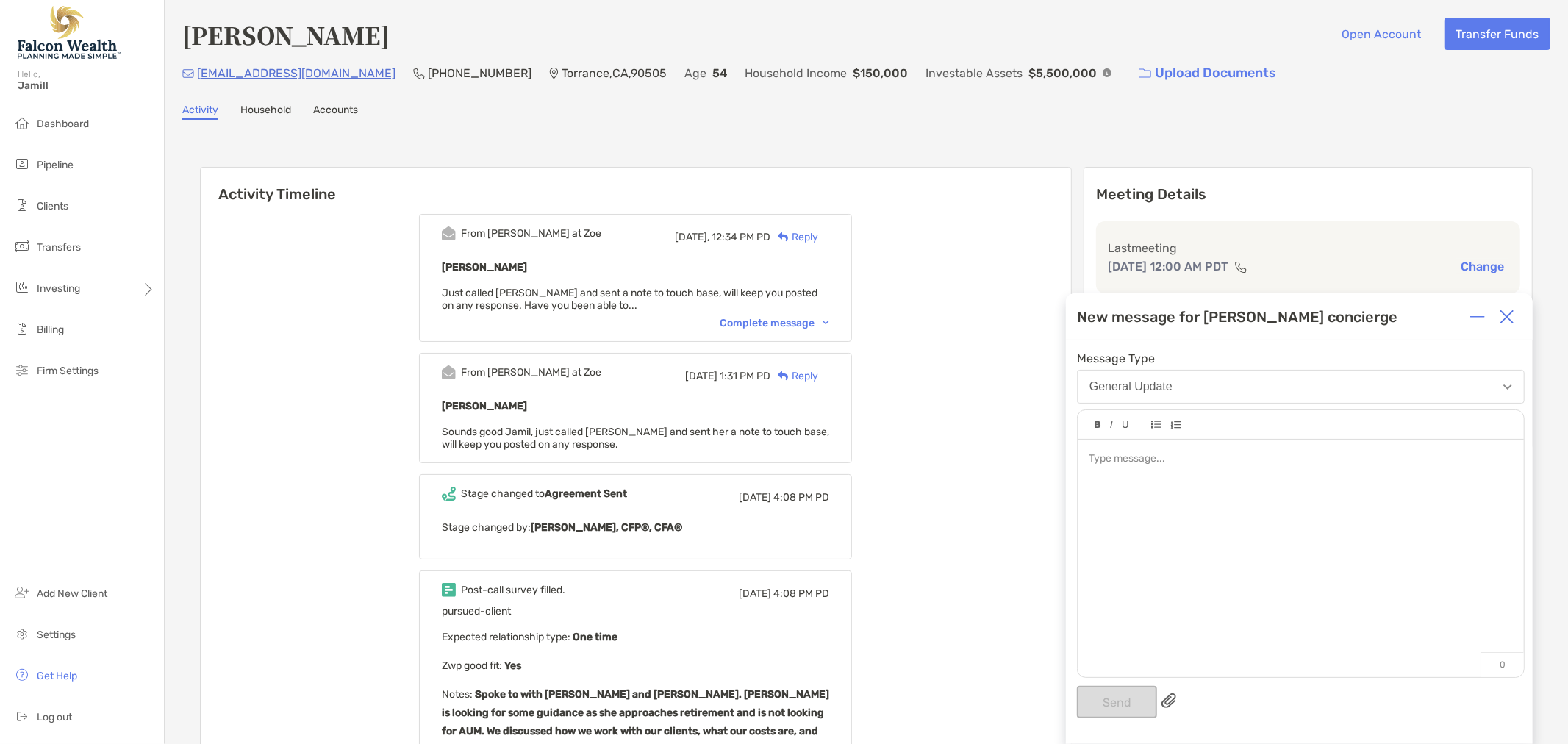
click at [1140, 478] on div at bounding box center [1301, 550] width 446 height 223
click at [820, 323] on div "Complete message" at bounding box center [774, 323] width 110 height 13
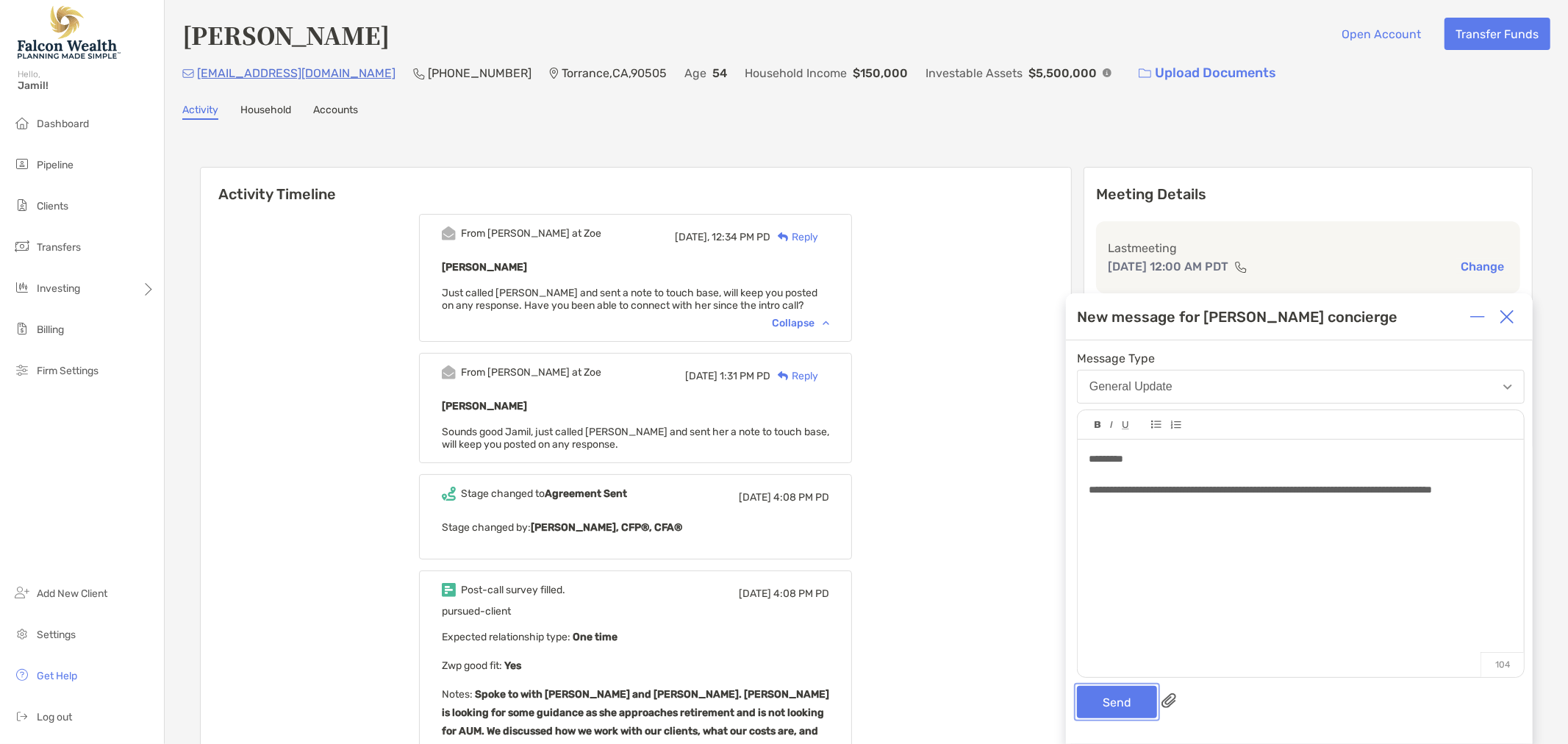
click at [1104, 709] on button "Send" at bounding box center [1117, 701] width 80 height 32
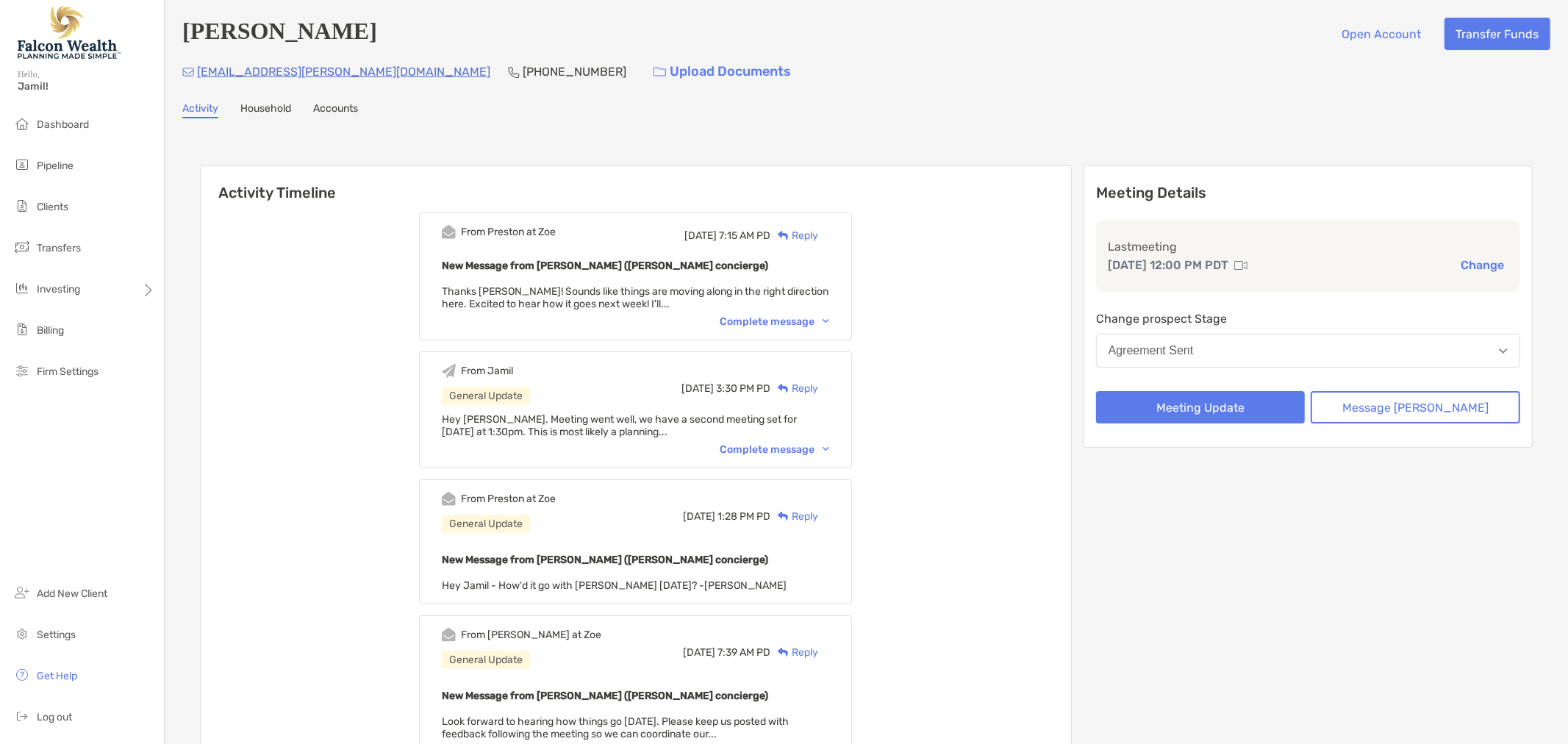
click at [818, 229] on div "Reply" at bounding box center [794, 235] width 48 height 16
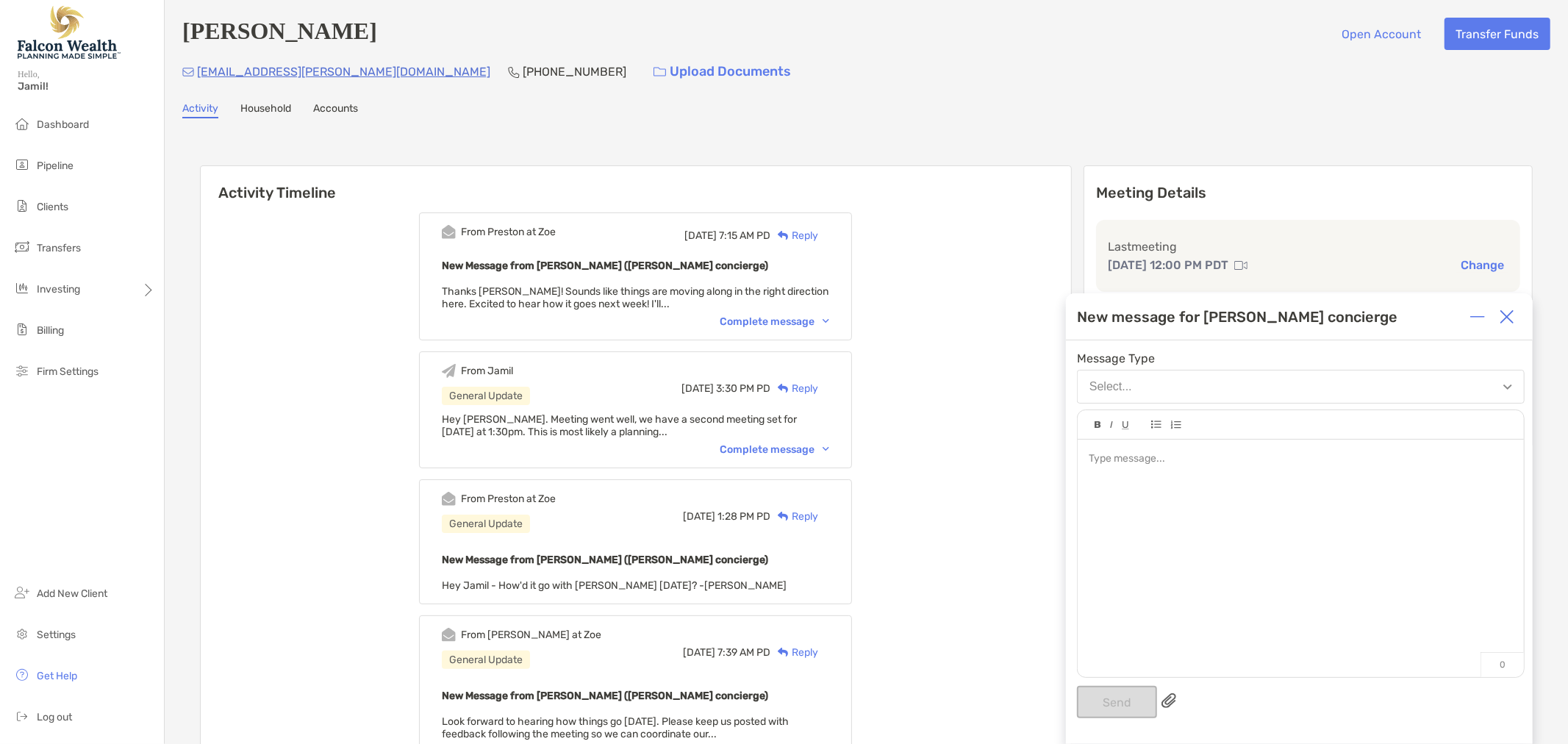
click at [1203, 478] on div at bounding box center [1301, 550] width 446 height 223
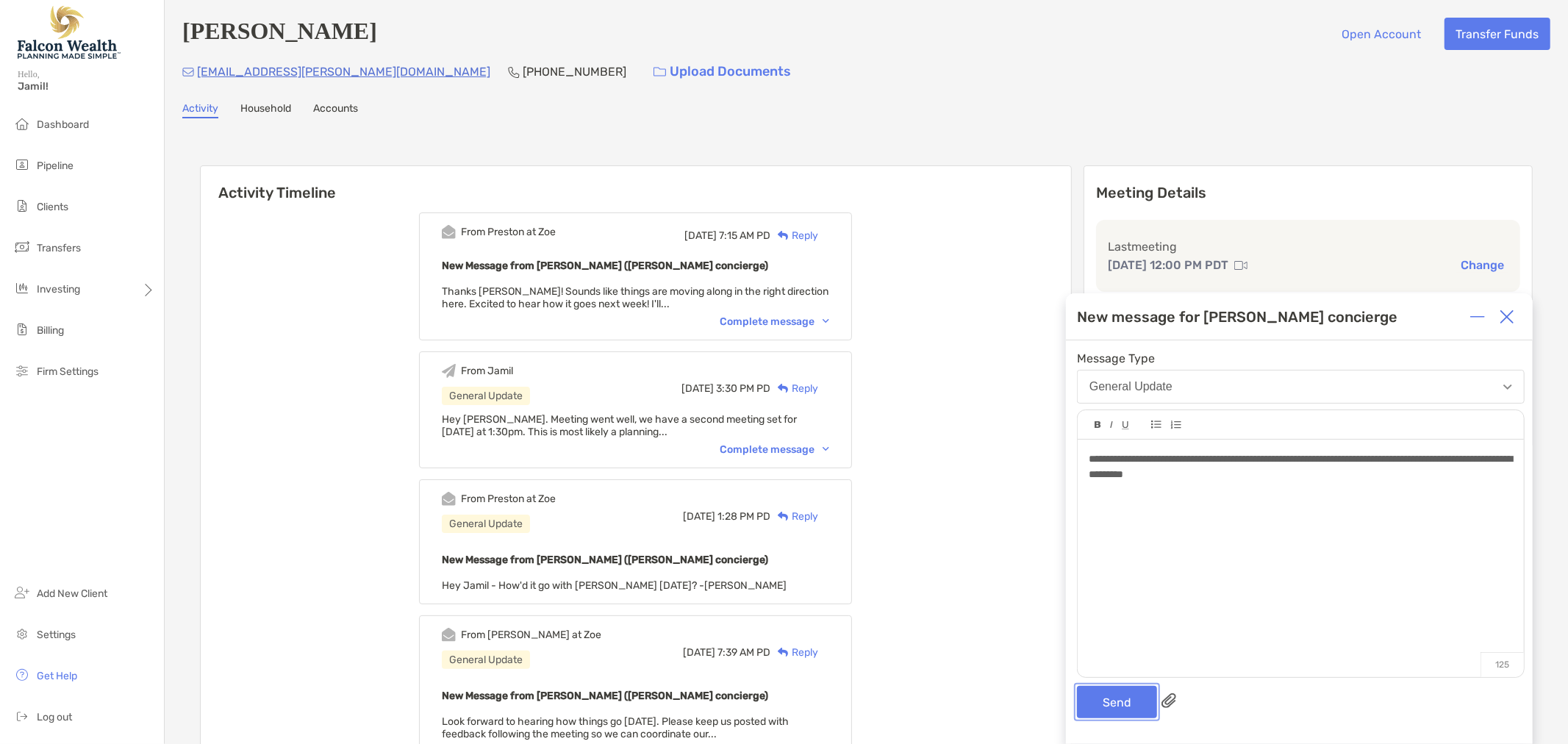
click at [1118, 693] on button "Send" at bounding box center [1117, 701] width 80 height 32
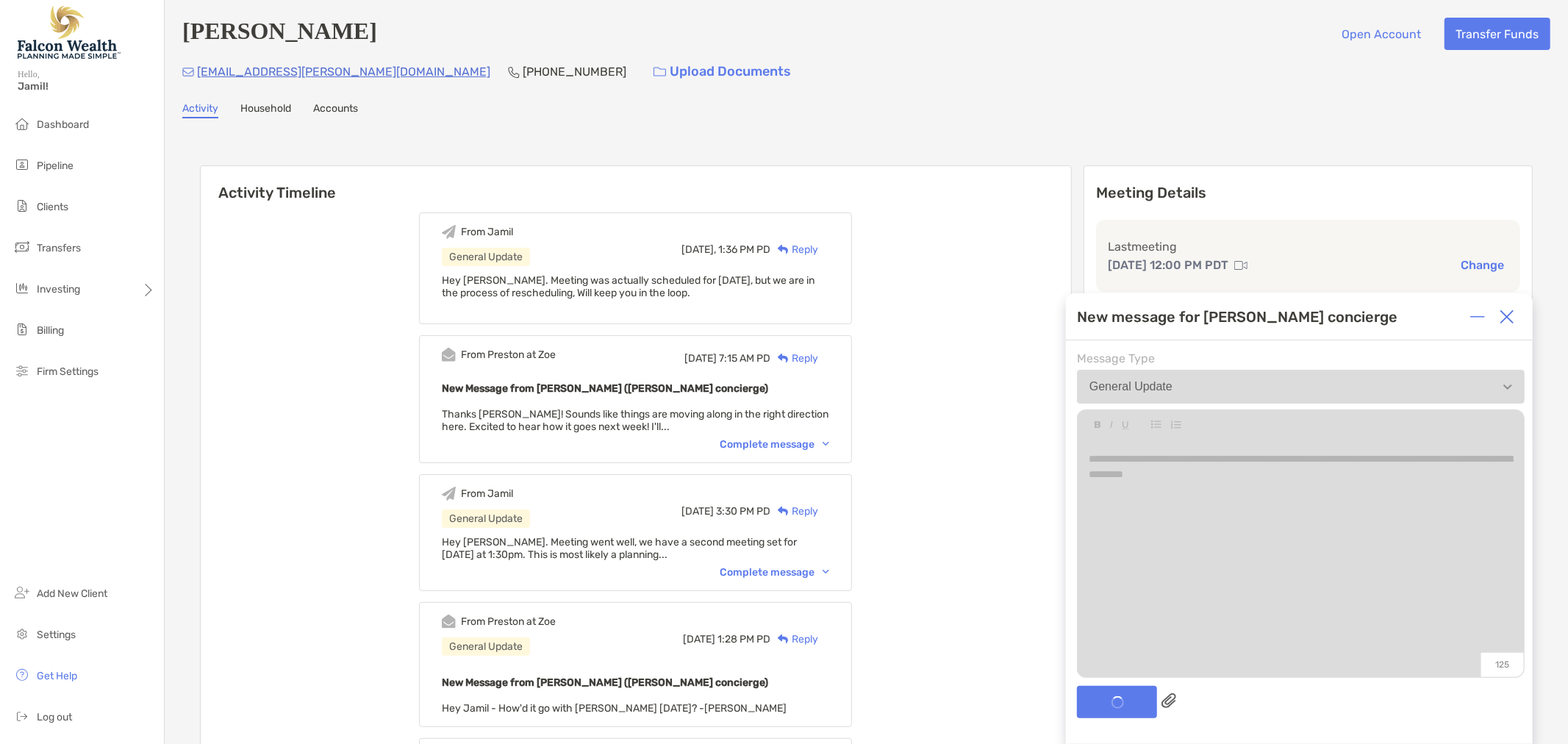
click at [1510, 319] on img at bounding box center [1506, 316] width 15 height 15
